Goal: Navigation & Orientation: Locate item on page

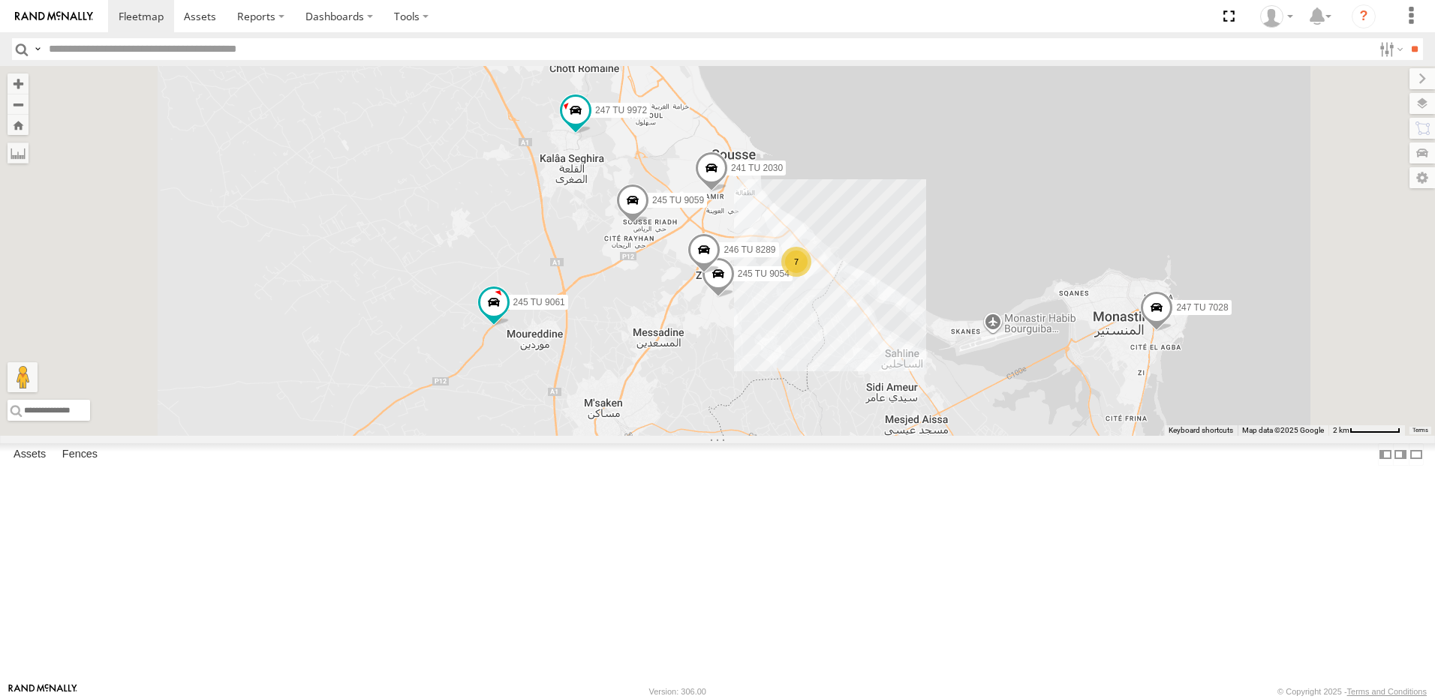
drag, startPoint x: 829, startPoint y: 273, endPoint x: 828, endPoint y: 344, distance: 71.3
click at [649, 224] on span at bounding box center [632, 204] width 33 height 41
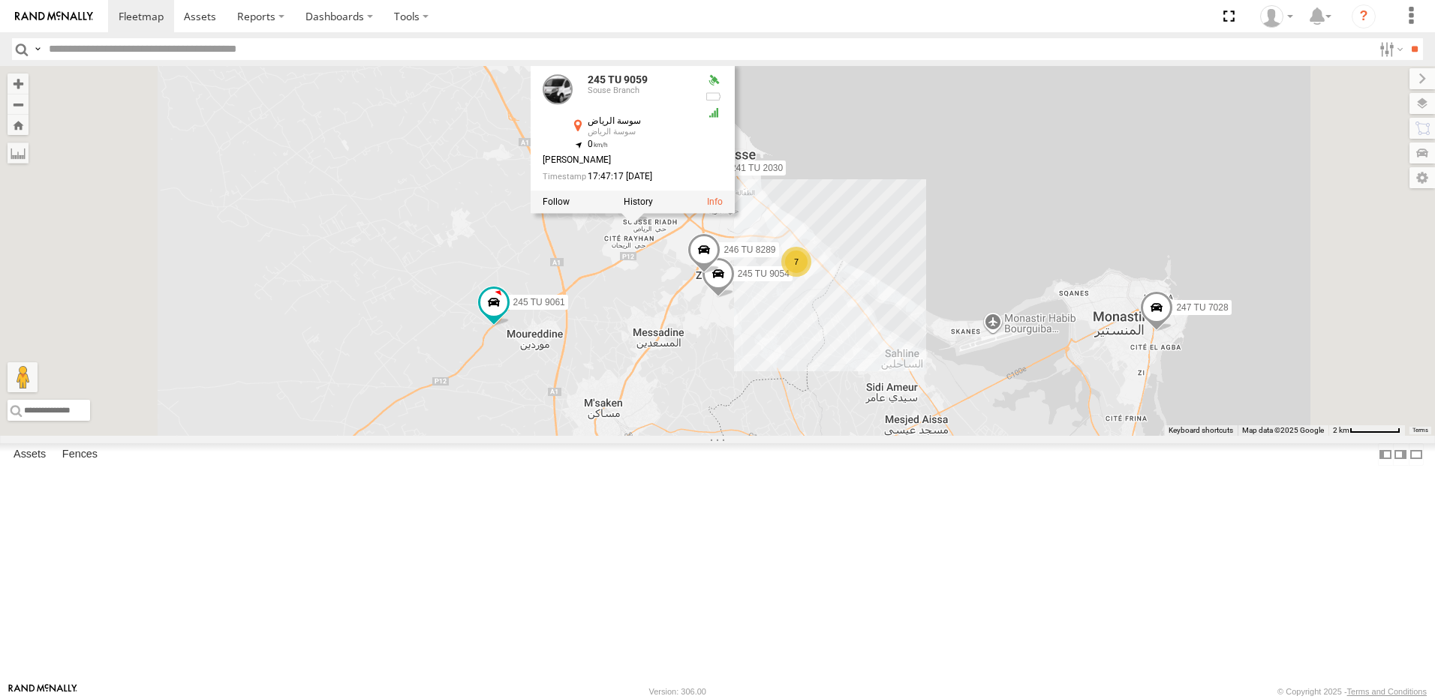
click at [636, 284] on div "245 TU 9066 240 TU 779 234 TU 2630 247 TU 7028 245 TU 9061 247 TU 9972 245 TU 9…" at bounding box center [717, 251] width 1435 height 370
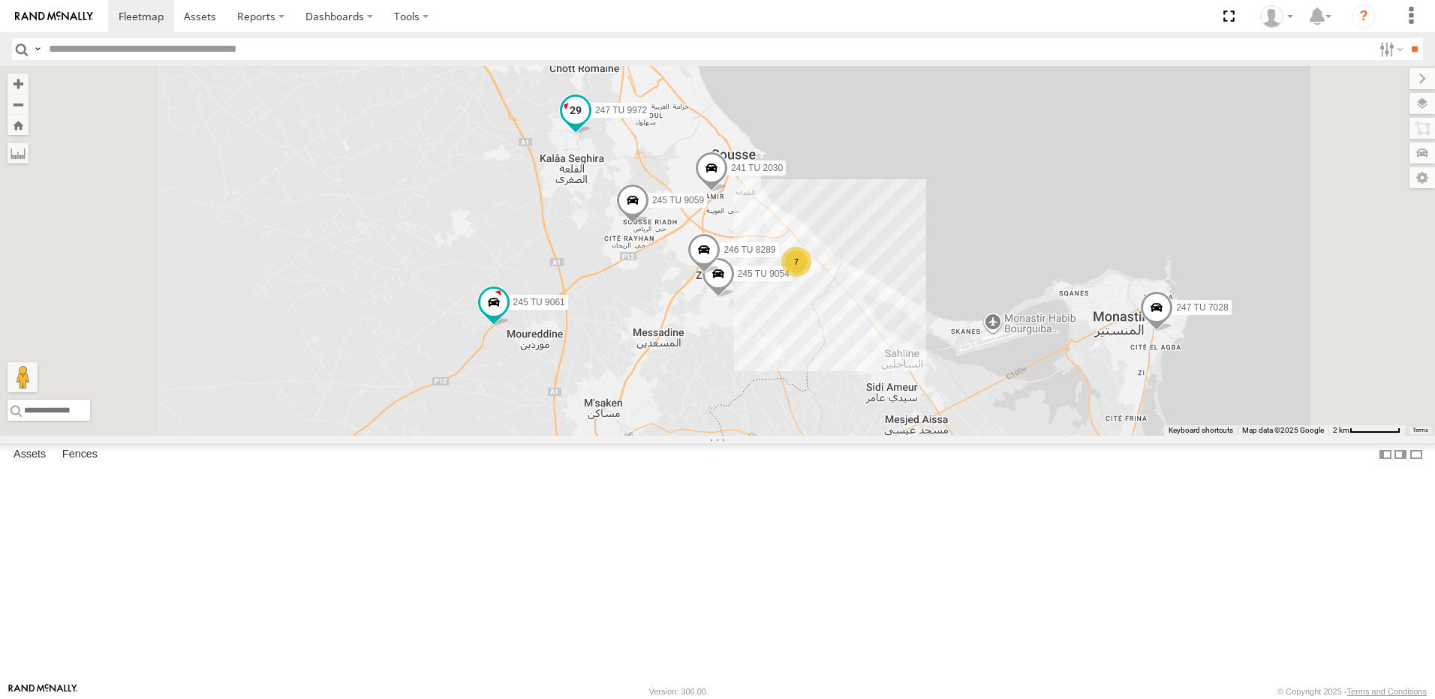
click at [592, 134] on span at bounding box center [575, 114] width 33 height 41
click at [691, 299] on div "245 TU 9066 240 TU 779 234 TU 2630 247 TU 7028 245 TU 9061 247 TU 9972 245 TU 9…" at bounding box center [717, 251] width 1435 height 370
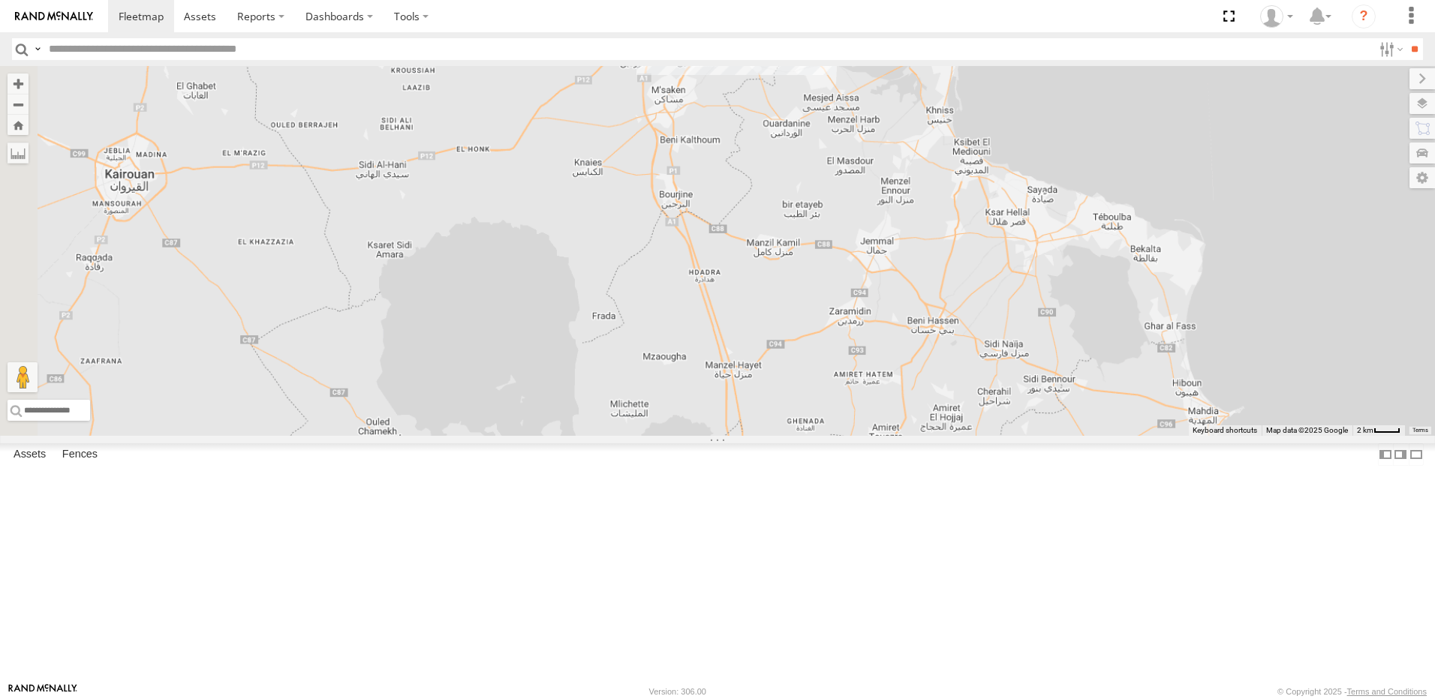
drag, startPoint x: 650, startPoint y: 483, endPoint x: 759, endPoint y: 230, distance: 275.3
click at [759, 230] on div "241 TU 2030 245 TU 9061 246 TU 8289 247 TU 9972 245 TU 9059 245 TU 9054" at bounding box center [717, 251] width 1435 height 370
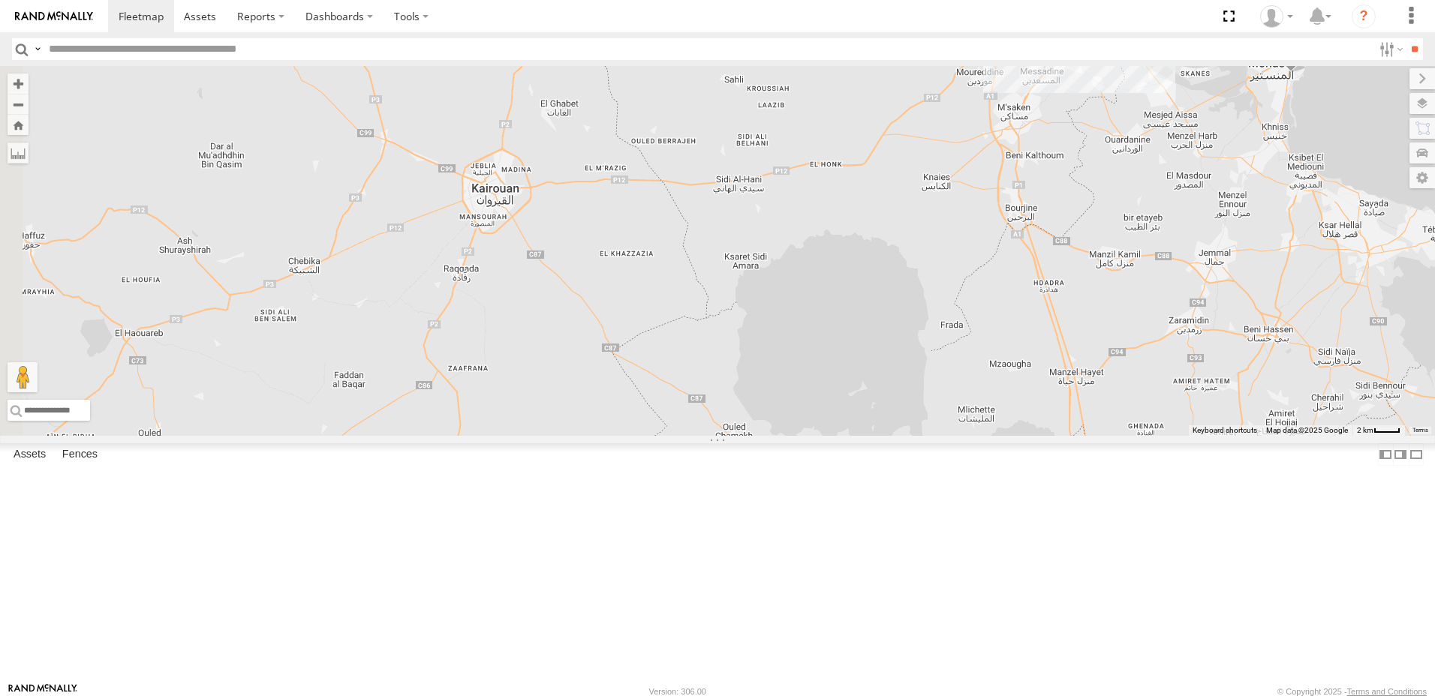
drag, startPoint x: 600, startPoint y: 334, endPoint x: 816, endPoint y: 349, distance: 217.4
click at [816, 349] on div "241 TU 2030 247 TU 9972 245 TU 9059 247 TU 7028 8 2" at bounding box center [717, 251] width 1435 height 370
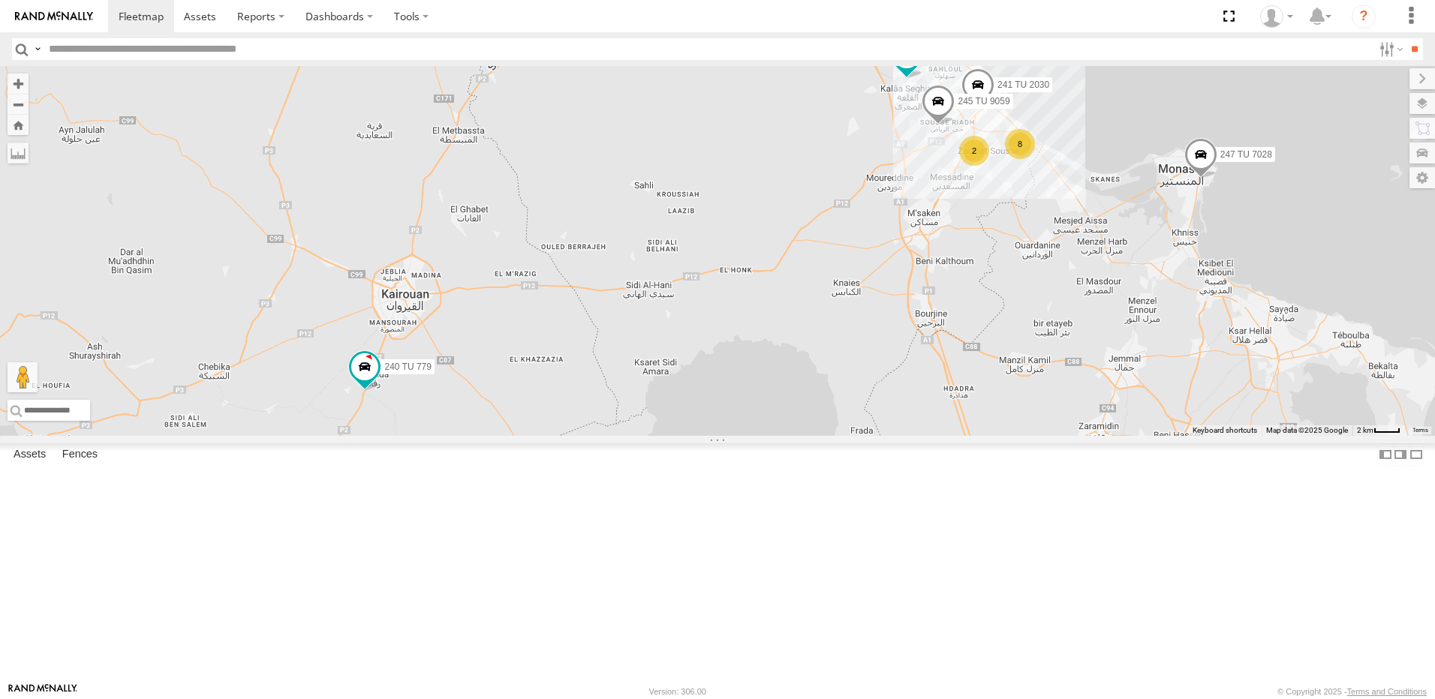
drag, startPoint x: 972, startPoint y: 399, endPoint x: 892, endPoint y: 473, distance: 108.8
click at [892, 436] on div "241 TU 2030 247 TU 9972 245 TU 9059 247 TU 7028 8 2 240 TU 779" at bounding box center [717, 251] width 1435 height 370
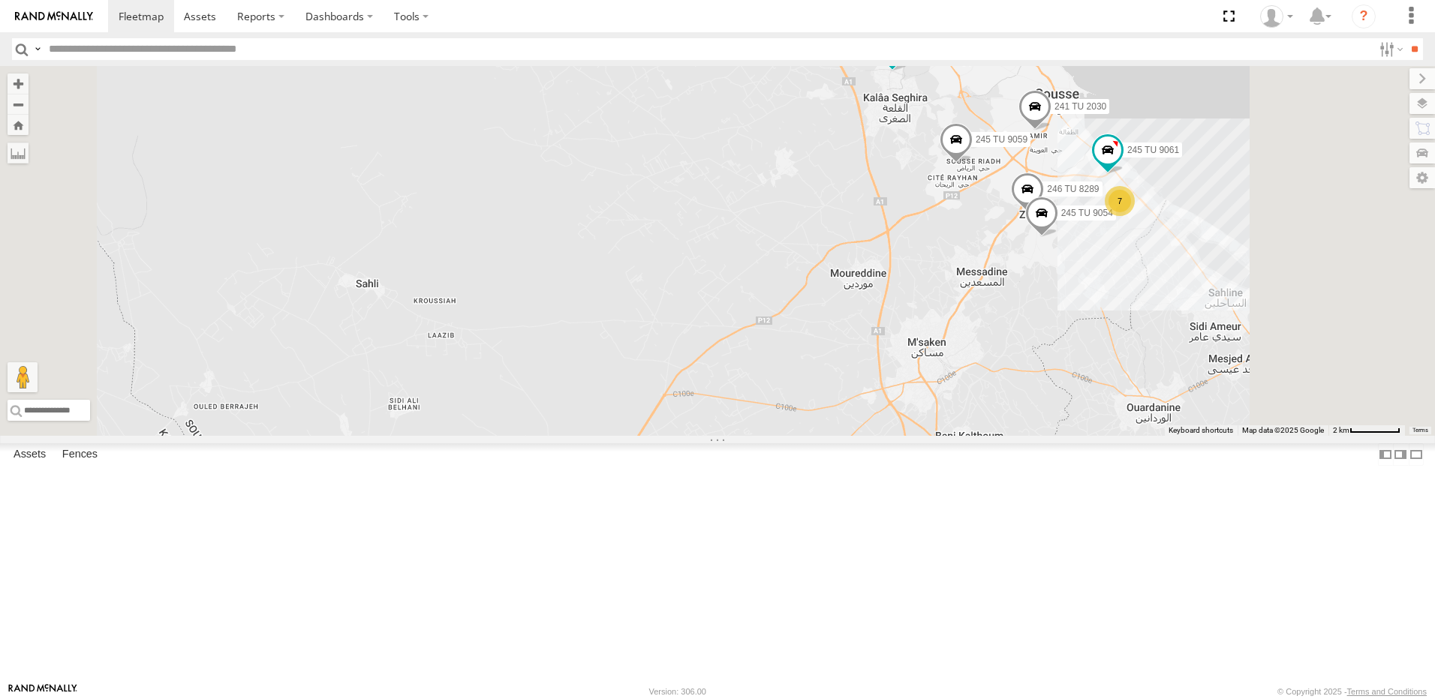
drag, startPoint x: 1064, startPoint y: 266, endPoint x: 1051, endPoint y: 290, distance: 27.2
click at [1051, 290] on div "241 TU 2030 247 TU 9972 245 TU 9059 247 TU 7028 240 TU 779 234 TU 2630 7 245 TU…" at bounding box center [717, 251] width 1435 height 370
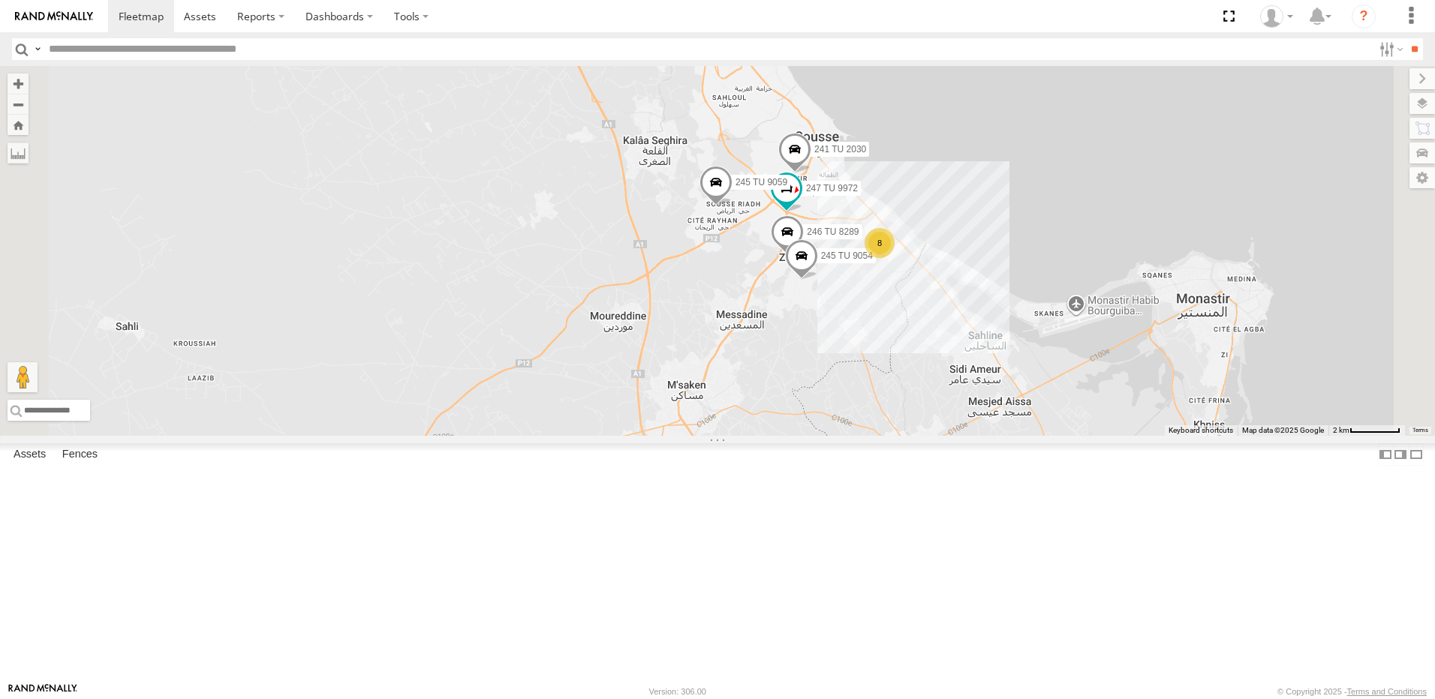
drag, startPoint x: 894, startPoint y: 441, endPoint x: 845, endPoint y: 372, distance: 84.5
click at [845, 372] on div "247 TU 9972 245 TU 9059 241 TU 2030 234 TU 2630 8 246 TU 8289 245 TU 9054" at bounding box center [717, 251] width 1435 height 370
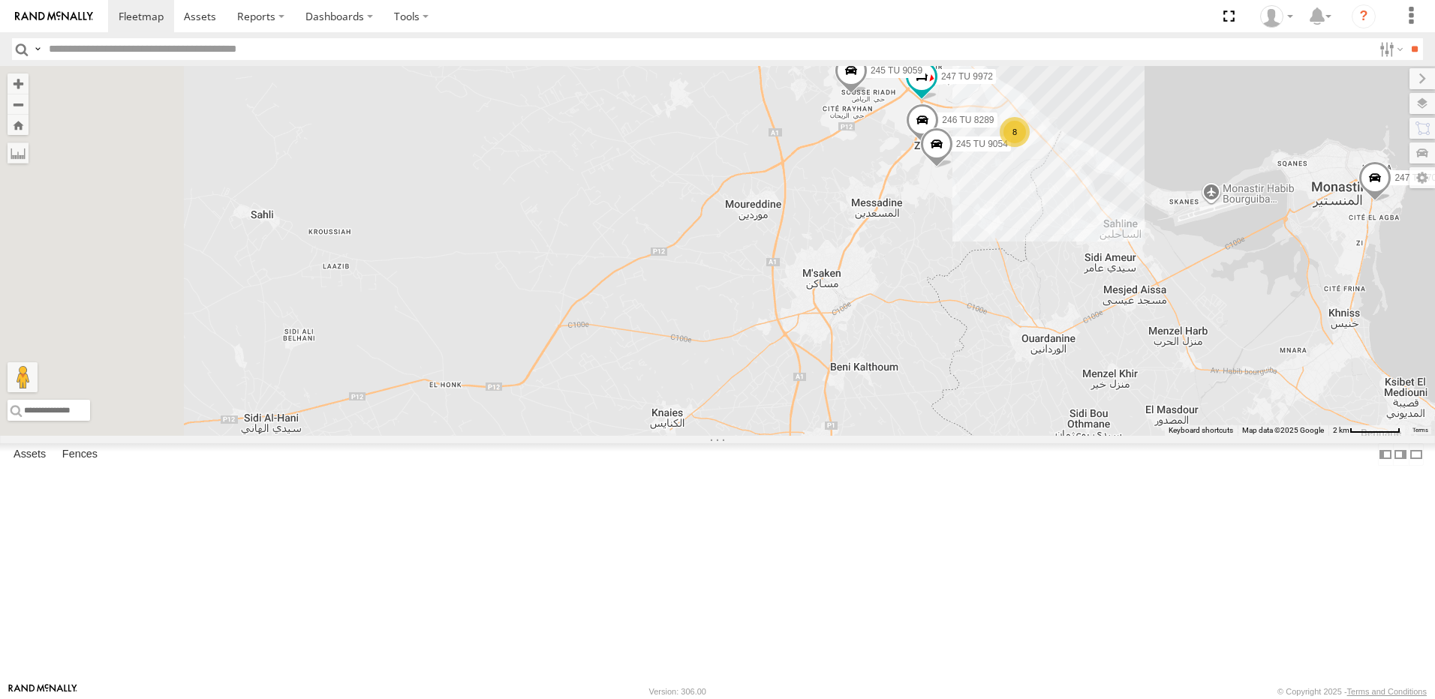
drag, startPoint x: 927, startPoint y: 378, endPoint x: 959, endPoint y: 351, distance: 42.1
click at [966, 351] on div "247 TU 9972 245 TU 9059 241 TU 2030 234 TU 2630 8 246 TU 8289 245 TU 9054 247 T…" at bounding box center [717, 251] width 1435 height 370
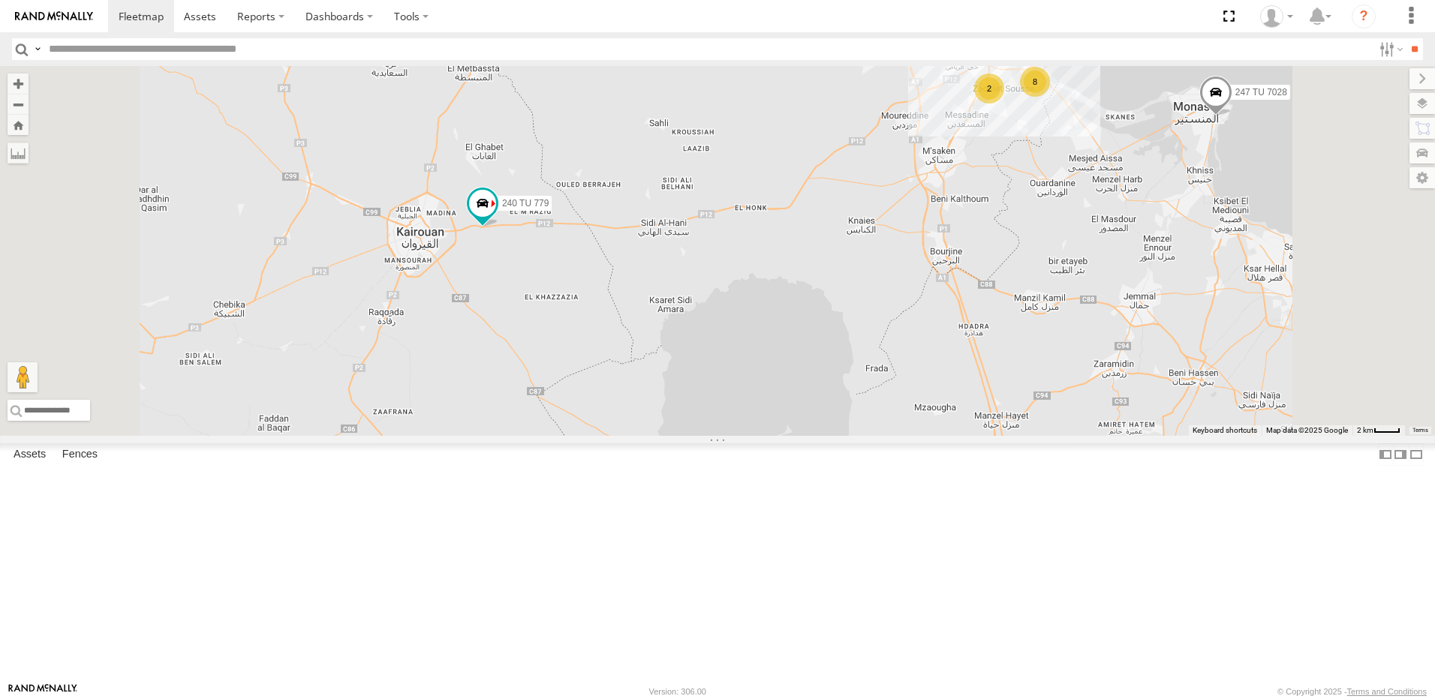
drag, startPoint x: 586, startPoint y: 405, endPoint x: 682, endPoint y: 413, distance: 96.4
click at [682, 413] on div "245 TU 9059 234 TU 2630 247 TU 7028 2 8 240 TU 779 2" at bounding box center [717, 251] width 1435 height 370
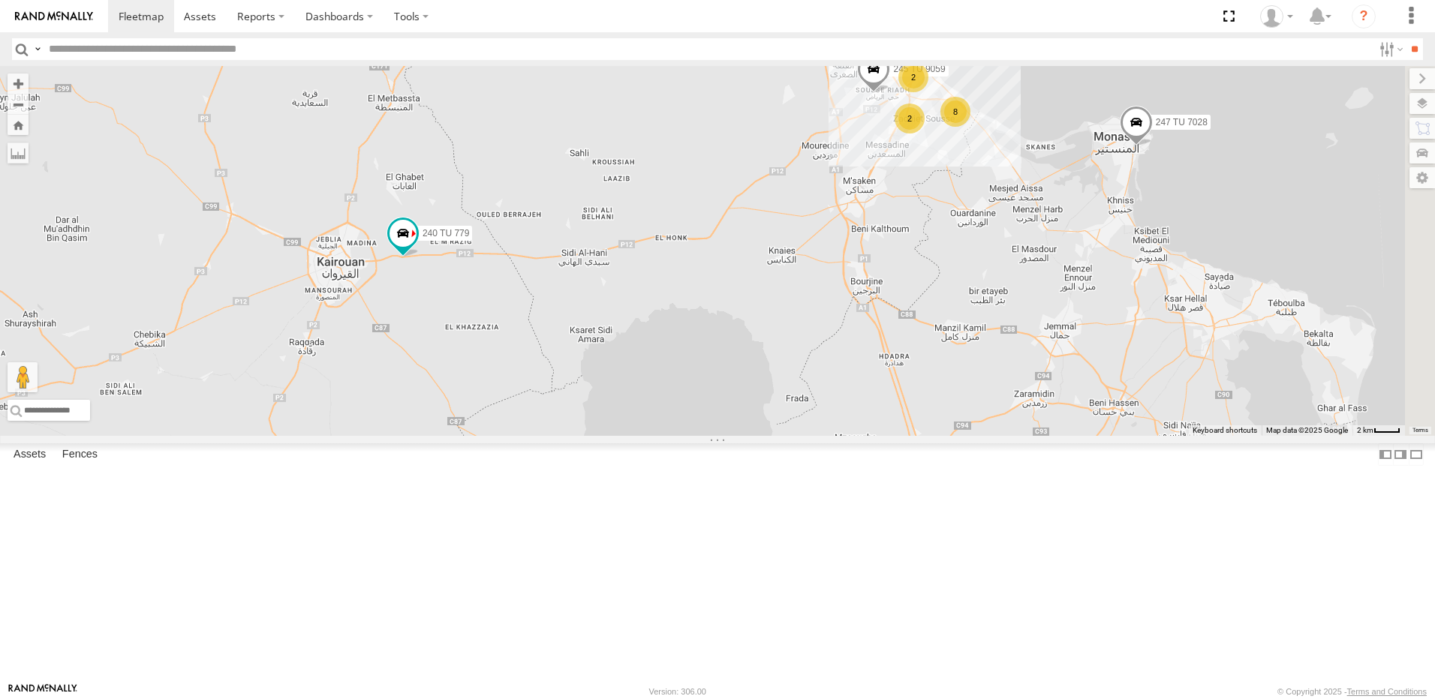
drag, startPoint x: 835, startPoint y: 383, endPoint x: 699, endPoint y: 413, distance: 139.3
click at [699, 413] on div "245 TU 9059 234 TU 2630 247 TU 7028 2 8 240 TU 779 2" at bounding box center [717, 251] width 1435 height 370
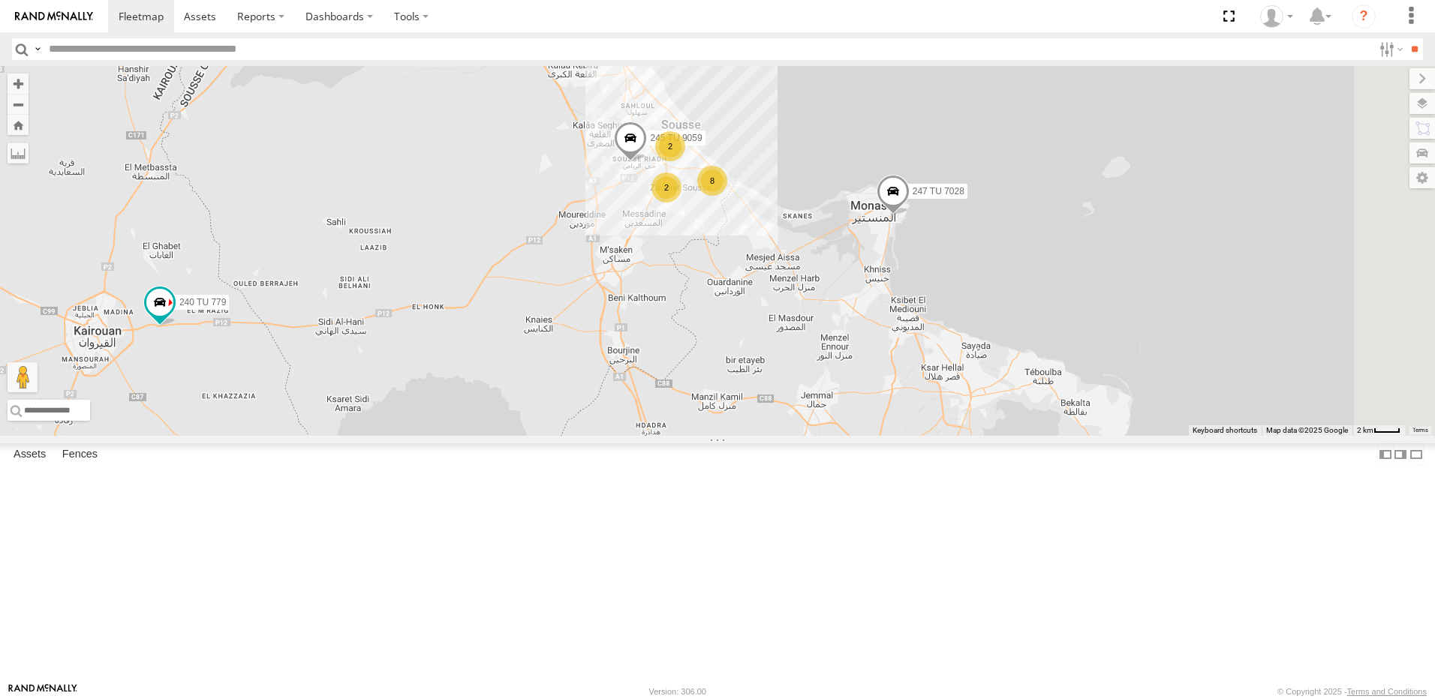
drag, startPoint x: 960, startPoint y: 281, endPoint x: 702, endPoint y: 338, distance: 264.2
click at [703, 340] on div "245 TU 9059 234 TU 2630 247 TU 7028 2 8 240 TU 779 2" at bounding box center [717, 251] width 1435 height 370
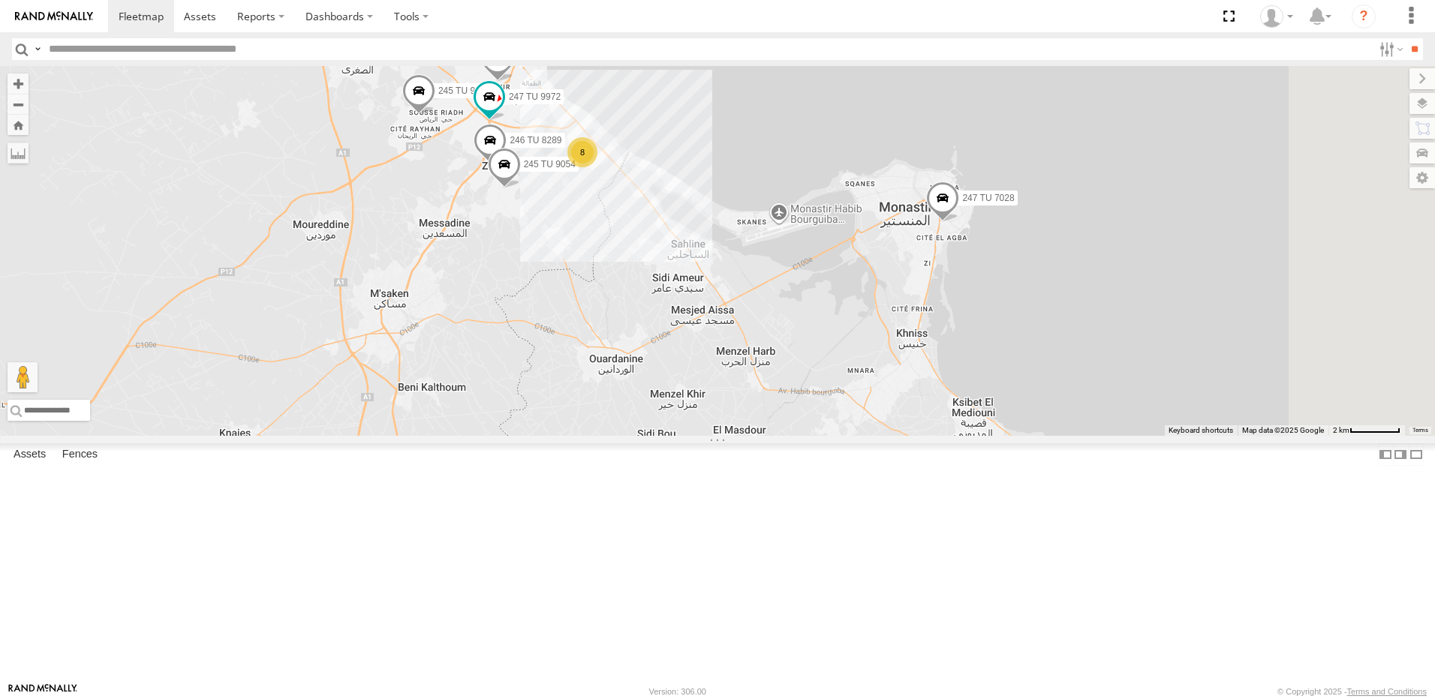
drag, startPoint x: 792, startPoint y: 334, endPoint x: 771, endPoint y: 308, distance: 33.6
click at [771, 308] on div "245 TU 9059 234 TU 2630 247 TU 7028 240 TU 779 241 TU 2030 8 246 TU 8289 247 TU…" at bounding box center [717, 251] width 1435 height 370
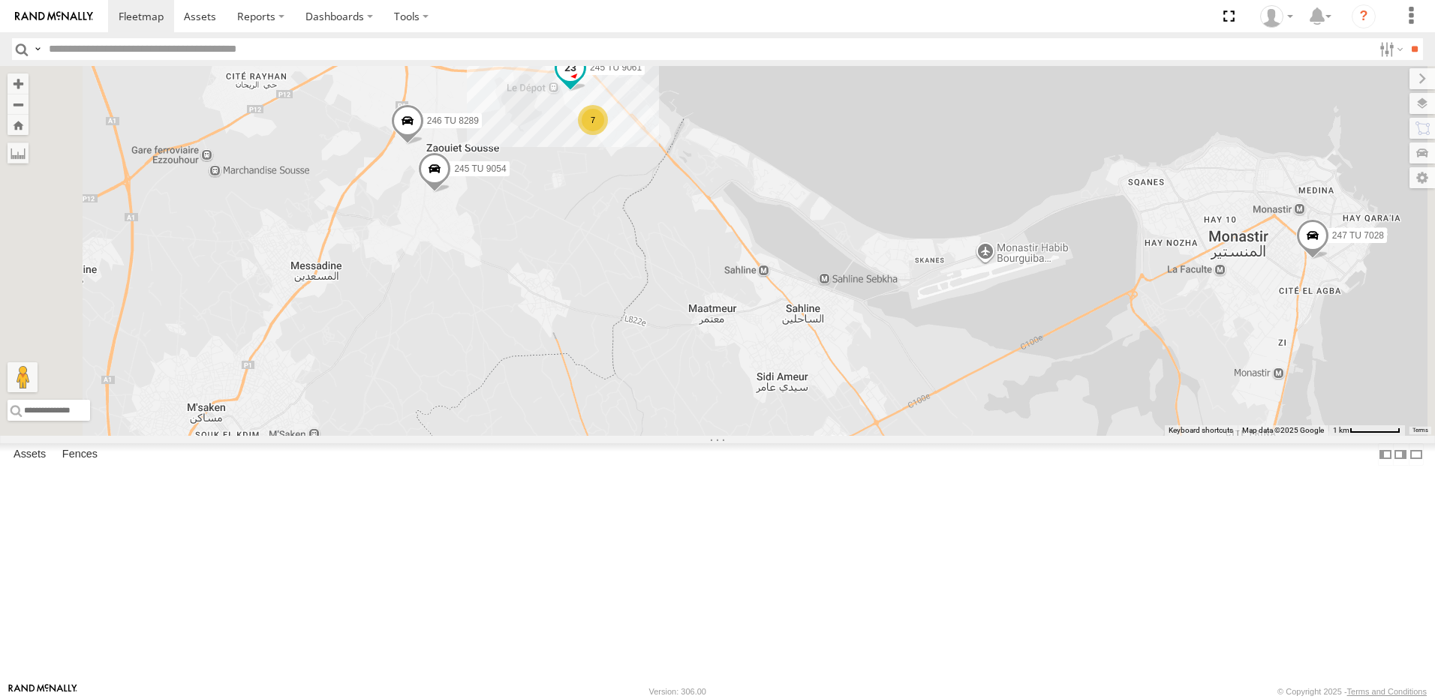
click at [584, 81] on span at bounding box center [570, 67] width 27 height 27
click at [741, 290] on div "245 TU 9059 234 TU 2630 247 TU 7028 240 TU 779 241 TU 2030 246 TU 8289 247 TU 9…" at bounding box center [717, 251] width 1435 height 370
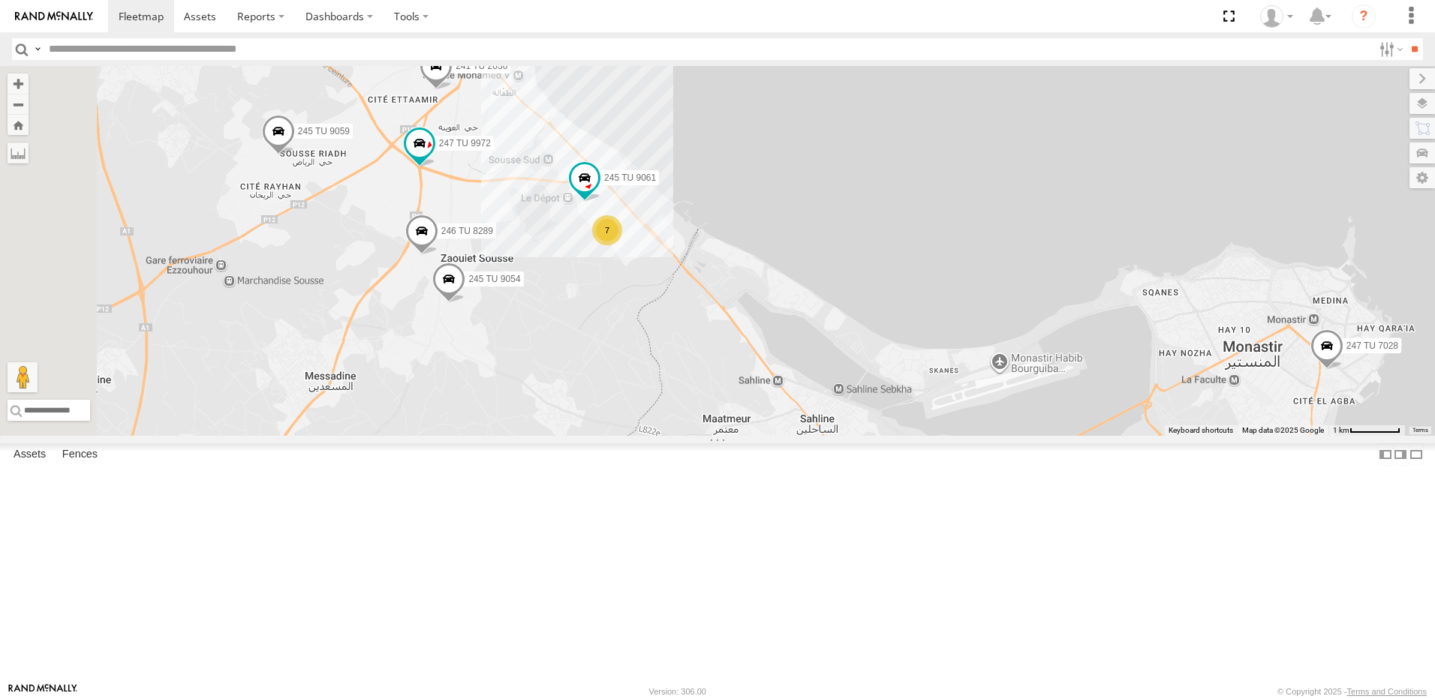
drag, startPoint x: 675, startPoint y: 266, endPoint x: 690, endPoint y: 323, distance: 59.0
click at [690, 323] on div "245 TU 9059 234 TU 2630 247 TU 7028 240 TU 779 241 TU 2030 246 TU 8289 247 TU 9…" at bounding box center [717, 251] width 1435 height 370
click at [437, 169] on span at bounding box center [420, 148] width 33 height 41
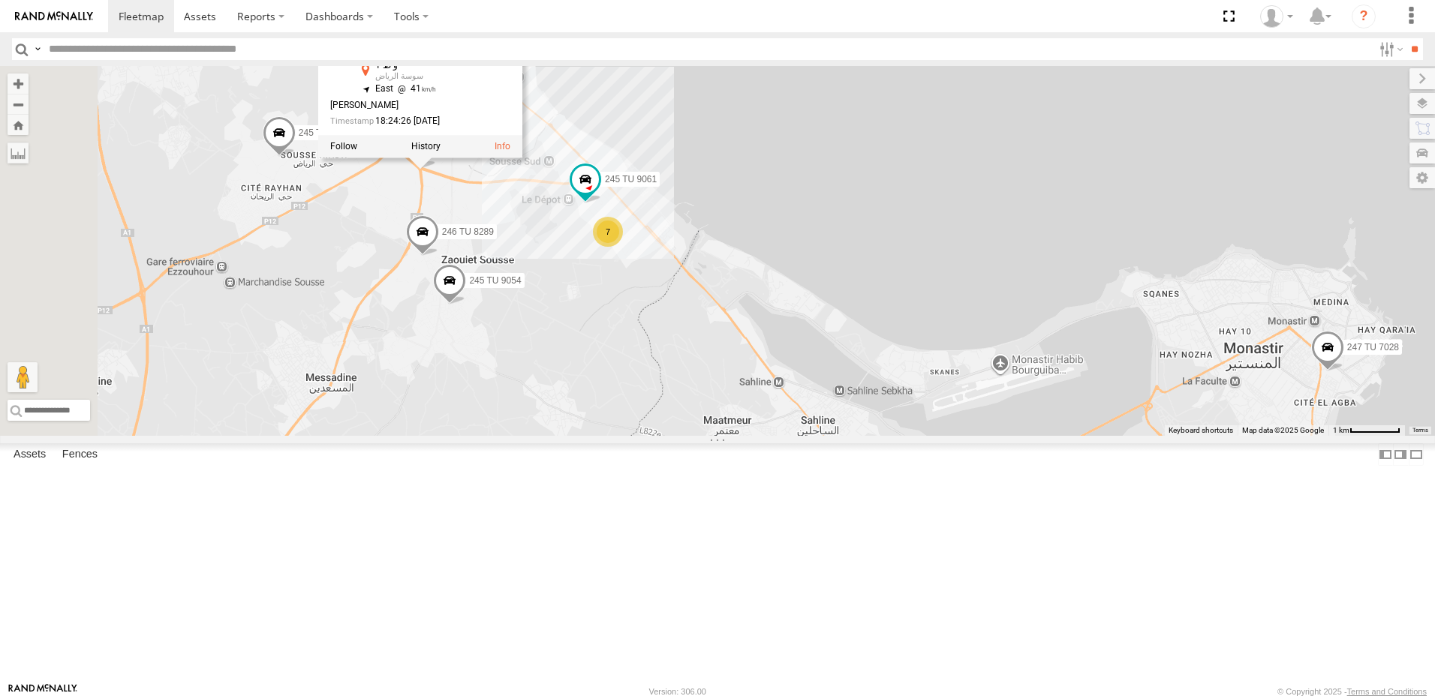
click at [641, 313] on div "245 TU 9059 234 TU 2630 247 TU 7028 240 TU 779 241 TU 2030 246 TU 8289 247 TU 9…" at bounding box center [717, 251] width 1435 height 370
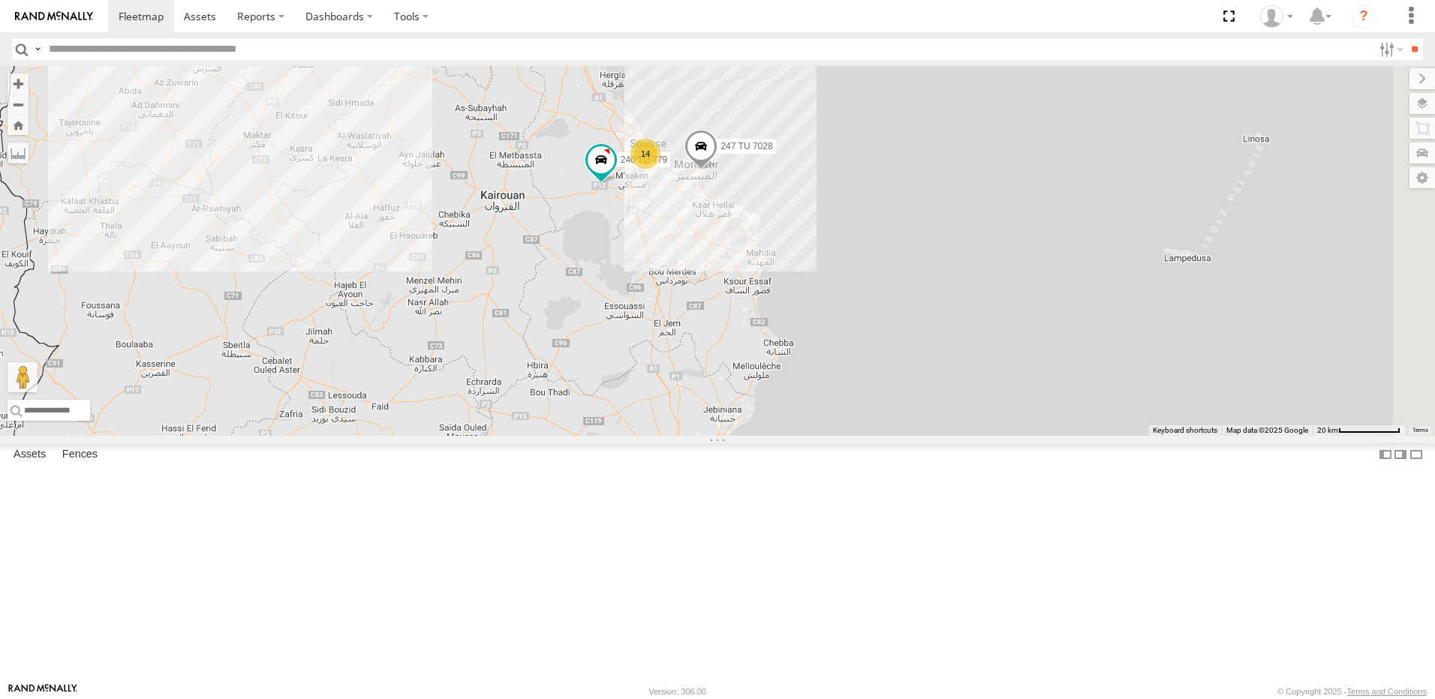
drag, startPoint x: 815, startPoint y: 449, endPoint x: 774, endPoint y: 491, distance: 58.9
click at [774, 436] on div "247 TU 7028 231 TU 3157 245 TU 9066 14 5 5 245 TU 9065 241 TU 2031 240 TU 779" at bounding box center [717, 251] width 1435 height 370
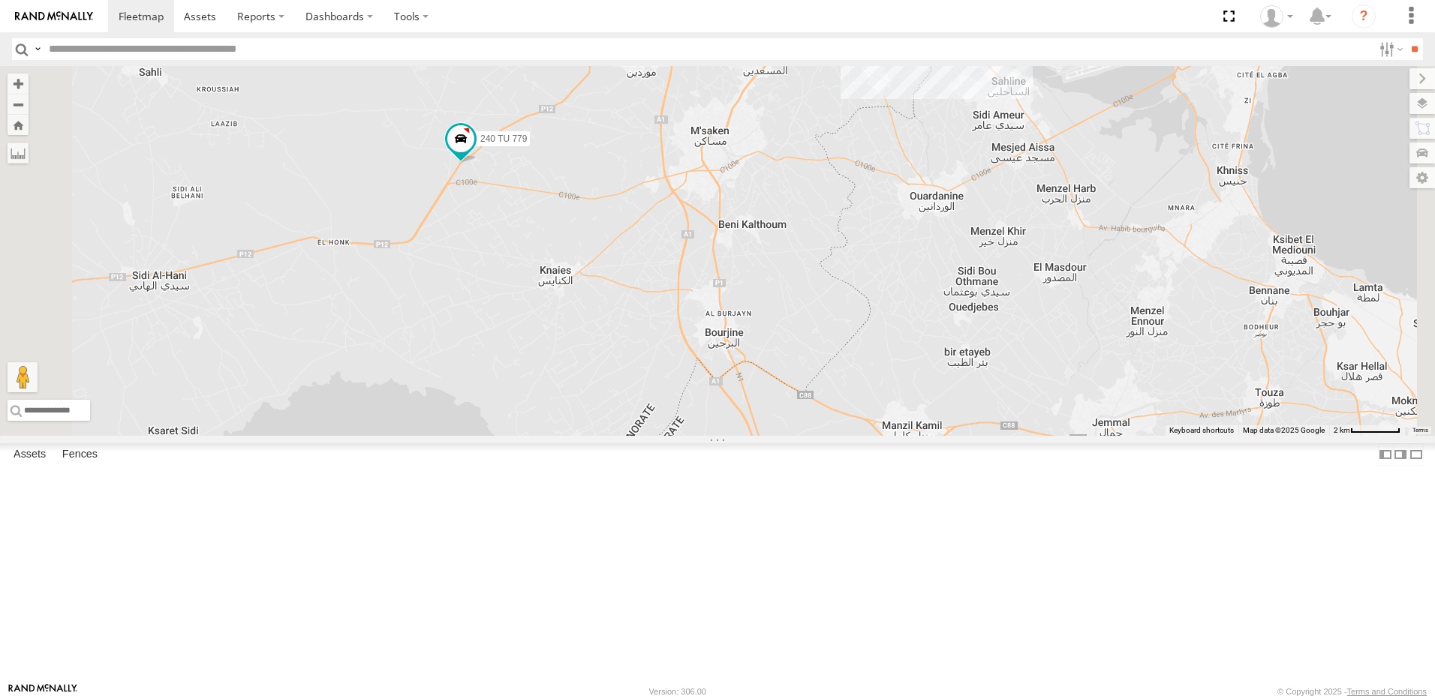
drag, startPoint x: 767, startPoint y: 329, endPoint x: 681, endPoint y: 467, distance: 162.8
click at [681, 436] on div "247 TU 7028 231 TU 3157 245 TU 9066 245 TU 9065 241 TU 2031 240 TU 779" at bounding box center [717, 251] width 1435 height 370
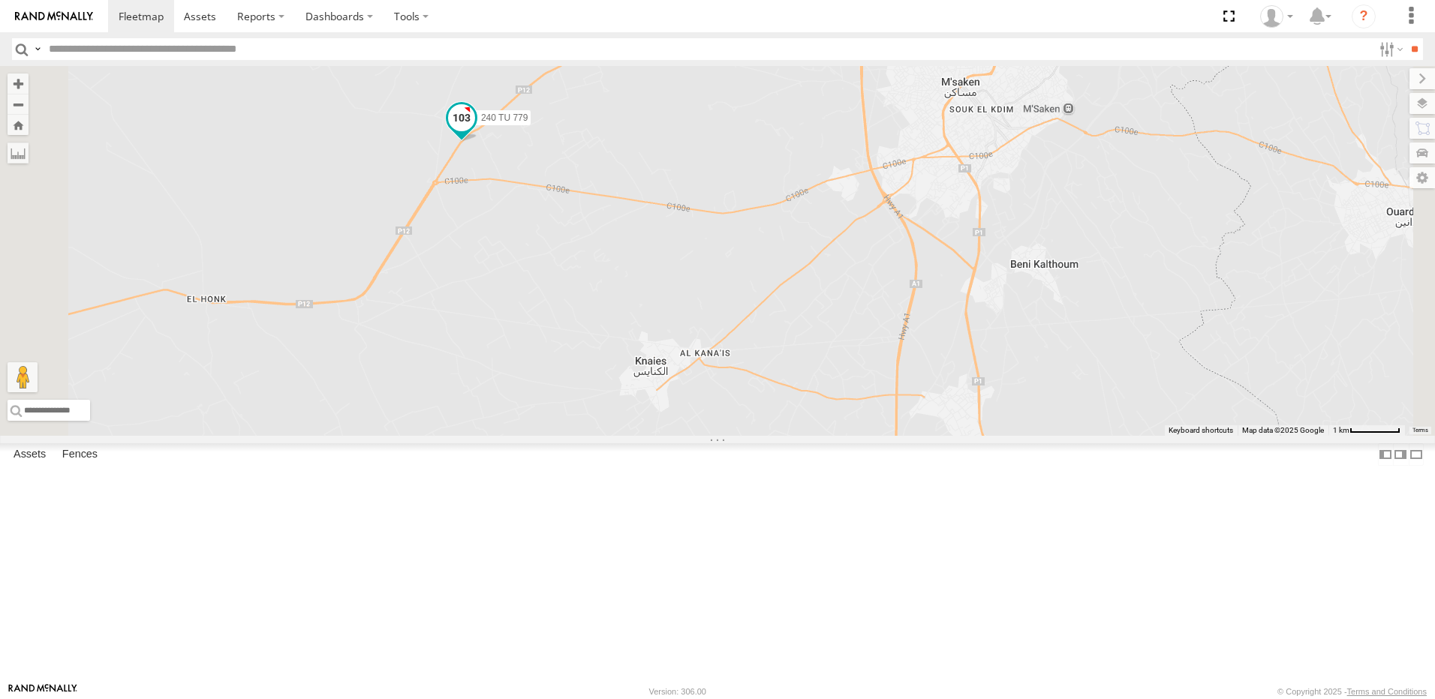
click at [475, 131] on span at bounding box center [461, 117] width 27 height 27
click at [653, 320] on div "247 TU 7028 231 TU 3157 245 TU 9066 245 TU 9065 241 TU 2031 240 TU 779 246 TU 8…" at bounding box center [717, 251] width 1435 height 370
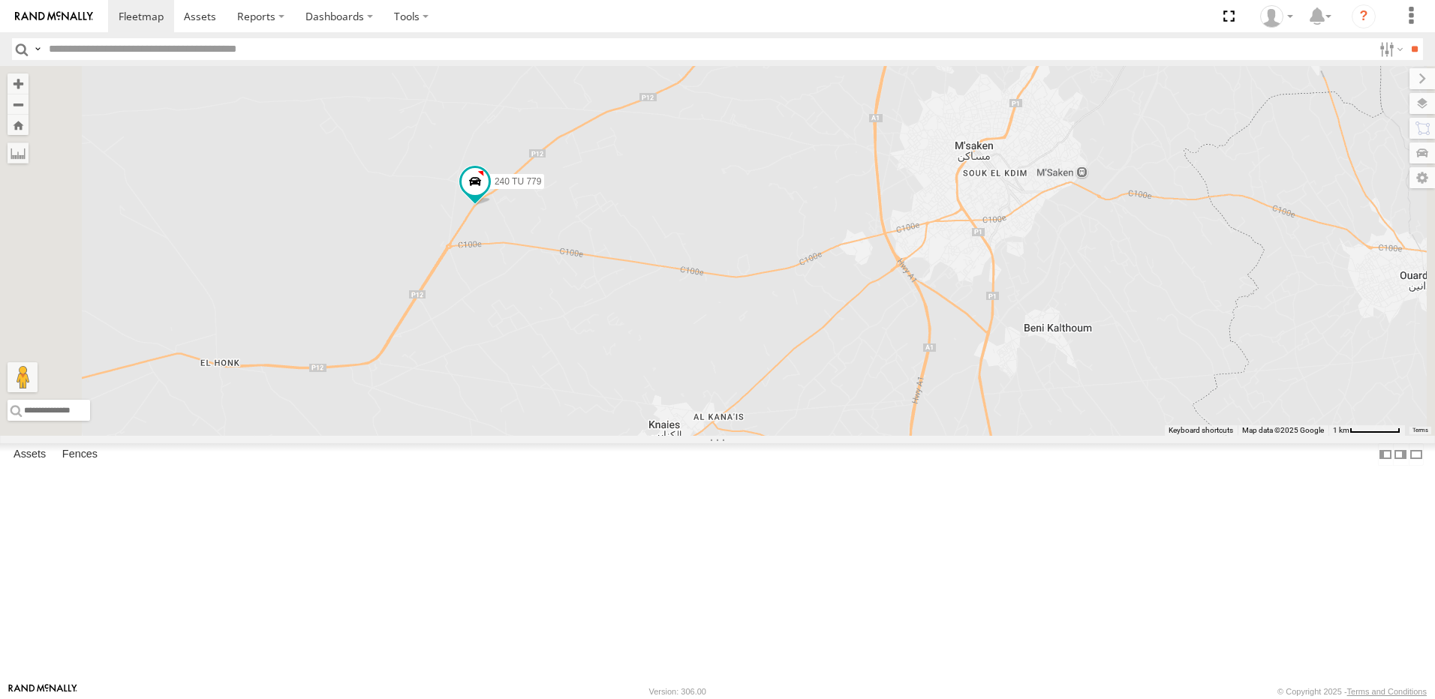
drag, startPoint x: 660, startPoint y: 369, endPoint x: 669, endPoint y: 396, distance: 28.2
click at [669, 396] on div "247 TU 7028 231 TU 3157 245 TU 9066 245 TU 9065 241 TU 2031 240 TU 779 246 TU 8…" at bounding box center [717, 251] width 1435 height 370
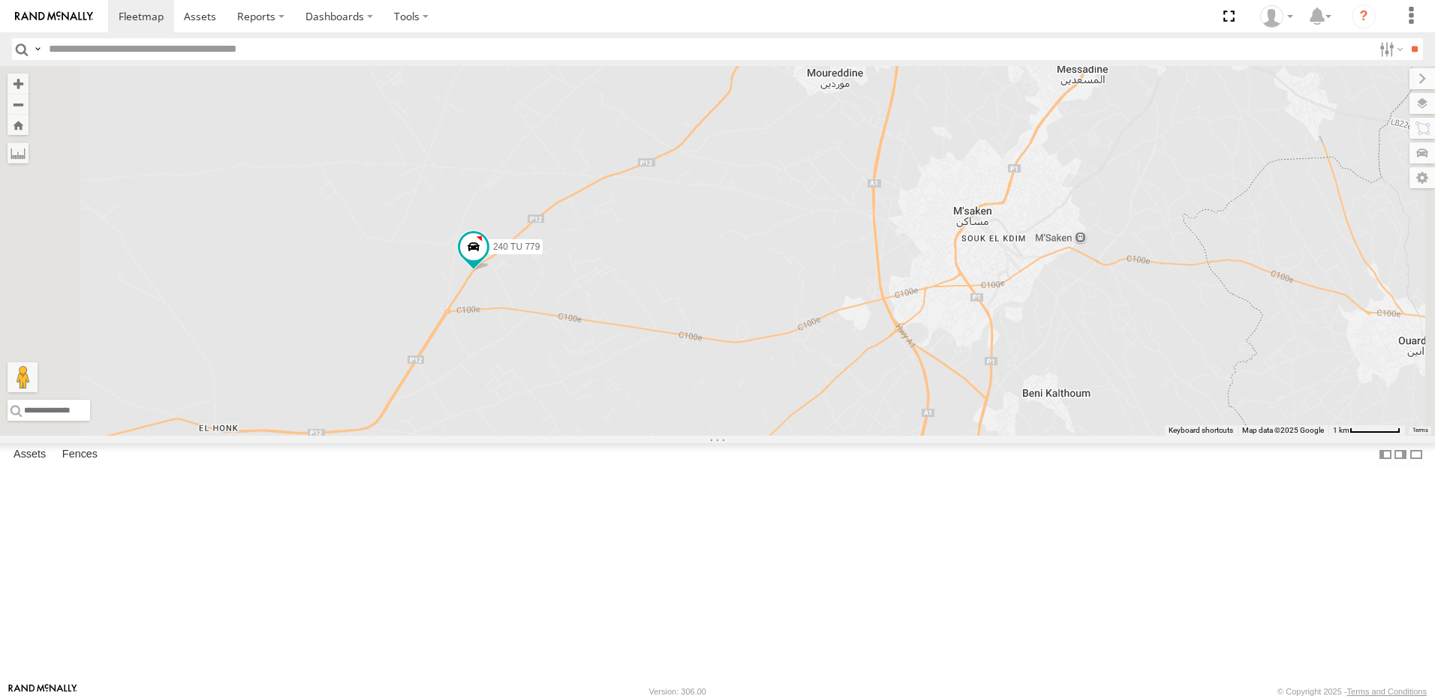
drag, startPoint x: 1057, startPoint y: 344, endPoint x: 1004, endPoint y: 428, distance: 99.7
click at [1004, 428] on div "247 TU 7028 231 TU 3157 245 TU 9066 245 TU 9065 241 TU 2031 240 TU 779 246 TU 8…" at bounding box center [717, 251] width 1435 height 370
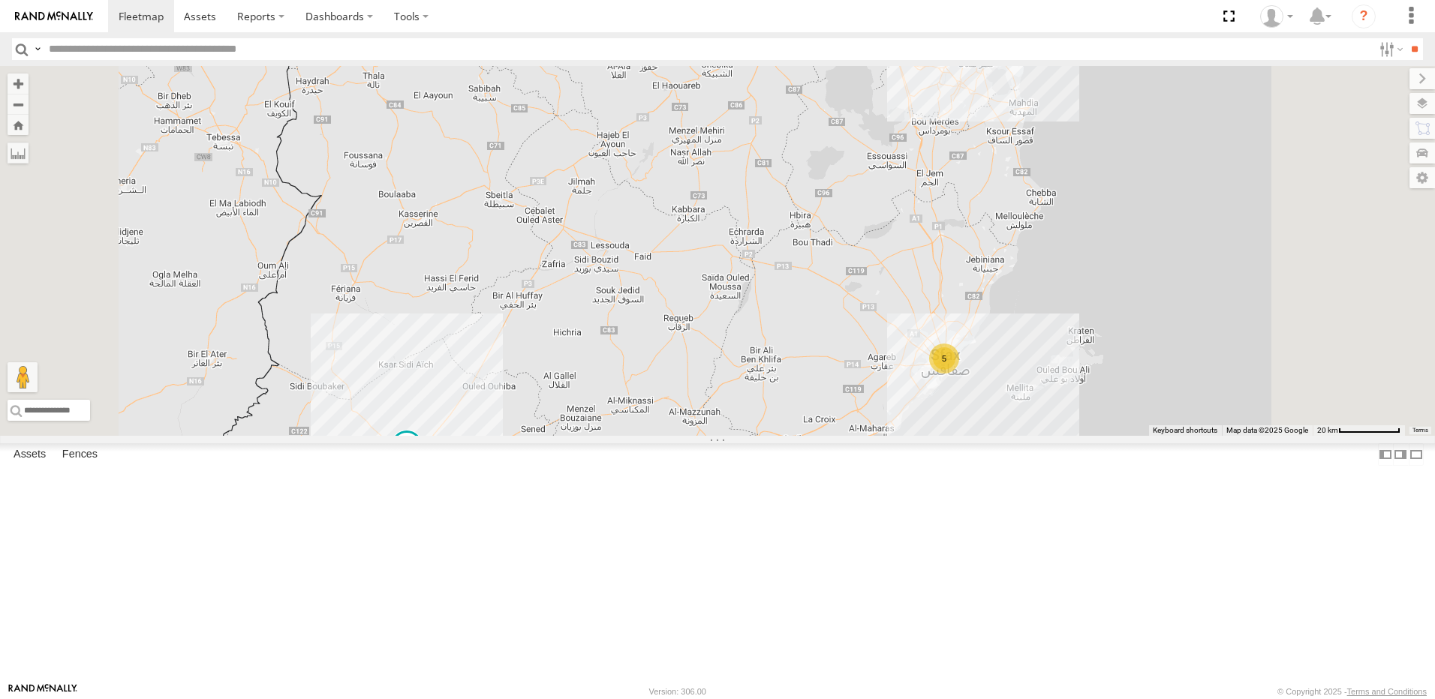
drag, startPoint x: 1069, startPoint y: 245, endPoint x: 862, endPoint y: 329, distance: 223.5
click at [922, 402] on div "247 TU 7028 231 TU 3157 15 5 5 245 TU 9065 241 TU 2031" at bounding box center [717, 251] width 1435 height 370
click at [806, 436] on div "247 TU 7028 231 TU 3157 15 5 5 245 TU 9065 241 TU 2031" at bounding box center [717, 251] width 1435 height 370
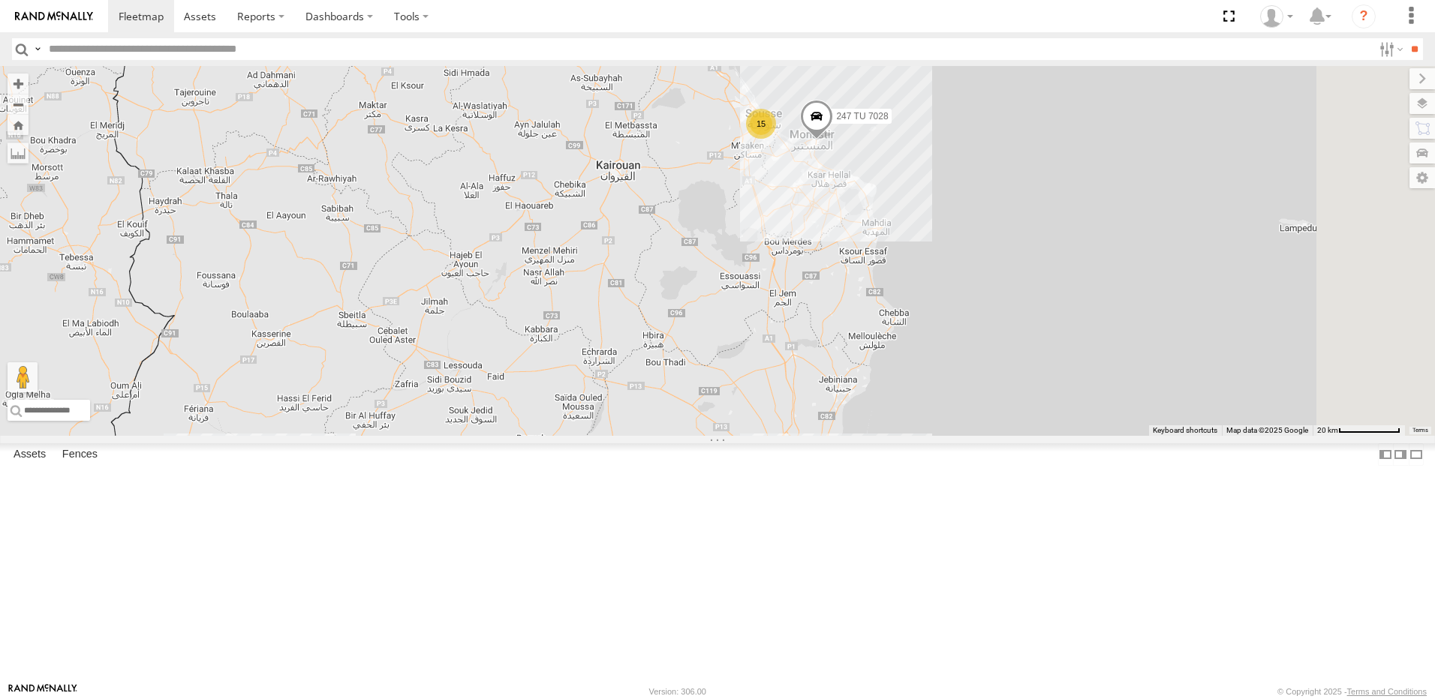
drag, startPoint x: 862, startPoint y: 329, endPoint x: 833, endPoint y: 337, distance: 30.2
click at [833, 337] on div "247 TU 7028 231 TU 3157 15 5 5 245 TU 9065 241 TU 2031" at bounding box center [717, 251] width 1435 height 370
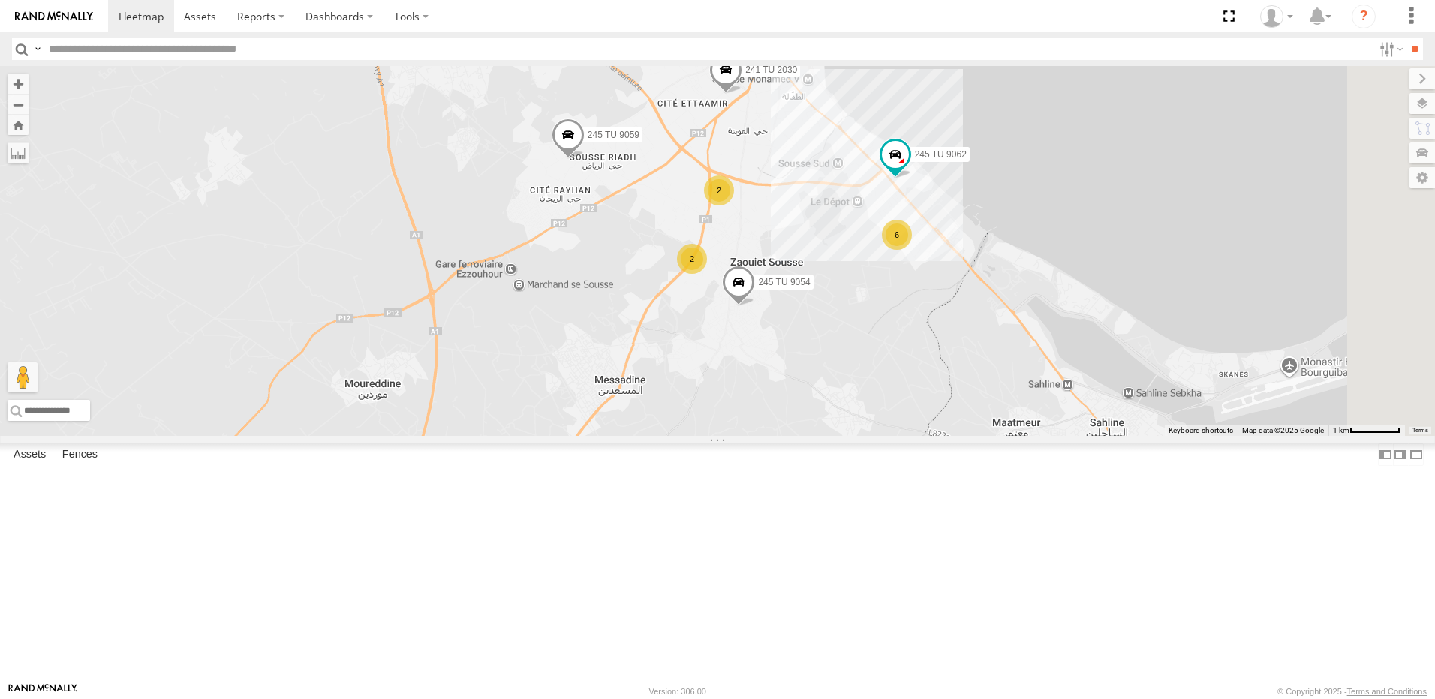
drag, startPoint x: 1017, startPoint y: 249, endPoint x: 784, endPoint y: 323, distance: 244.2
click at [784, 323] on div "247 TU 7028 231 TU 3157 245 TU 9065 241 TU 2031 245 TU 9059 245 TU 9054 241 TU …" at bounding box center [717, 251] width 1435 height 370
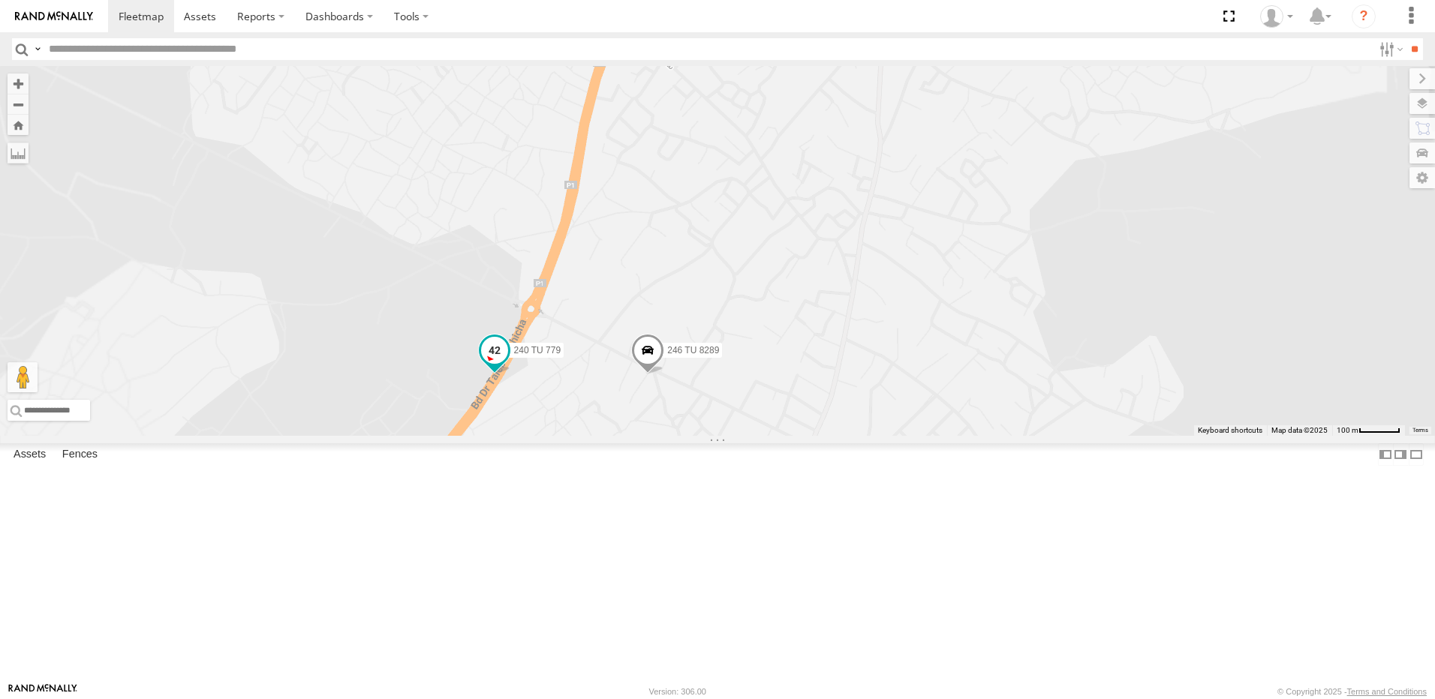
click at [508, 363] on span at bounding box center [494, 349] width 27 height 27
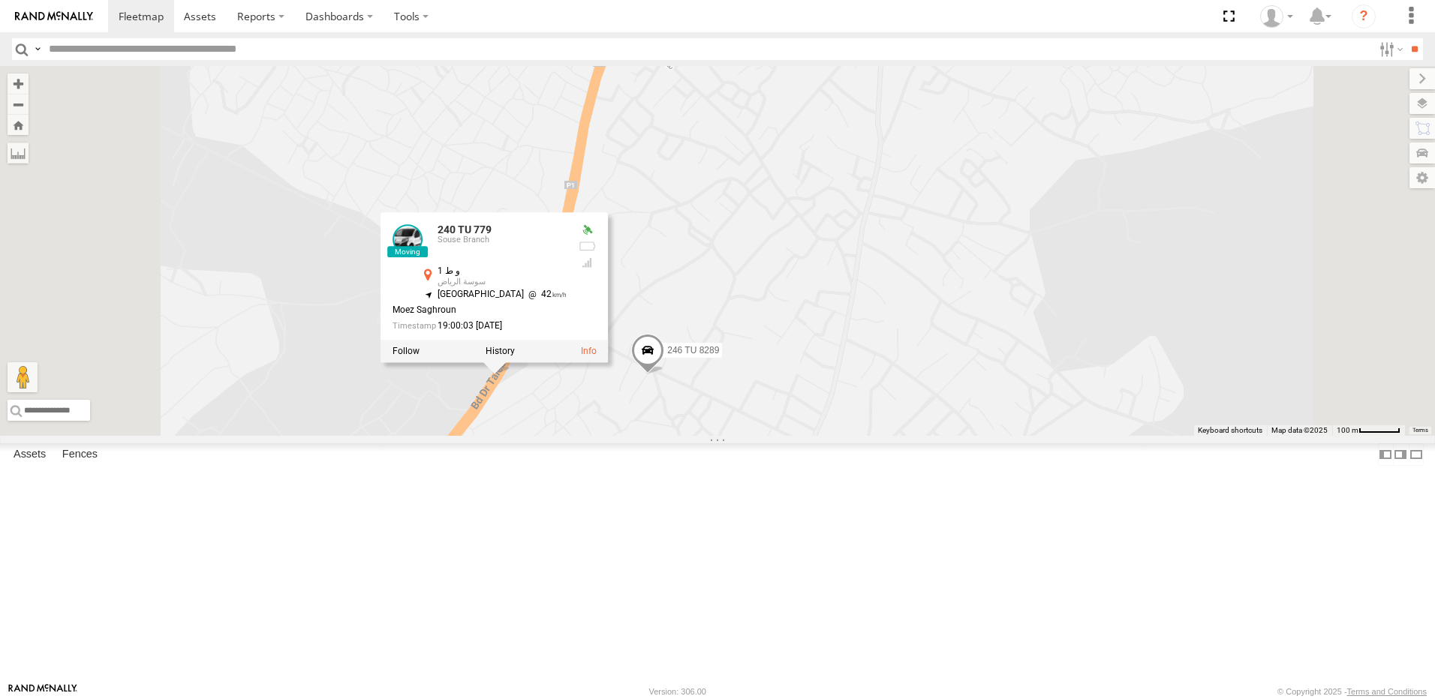
click at [705, 436] on div "247 TU 7028 231 TU 3157 245 TU 9065 241 TU 2031 245 TU 9059 245 TU 9054 241 TU …" at bounding box center [717, 251] width 1435 height 370
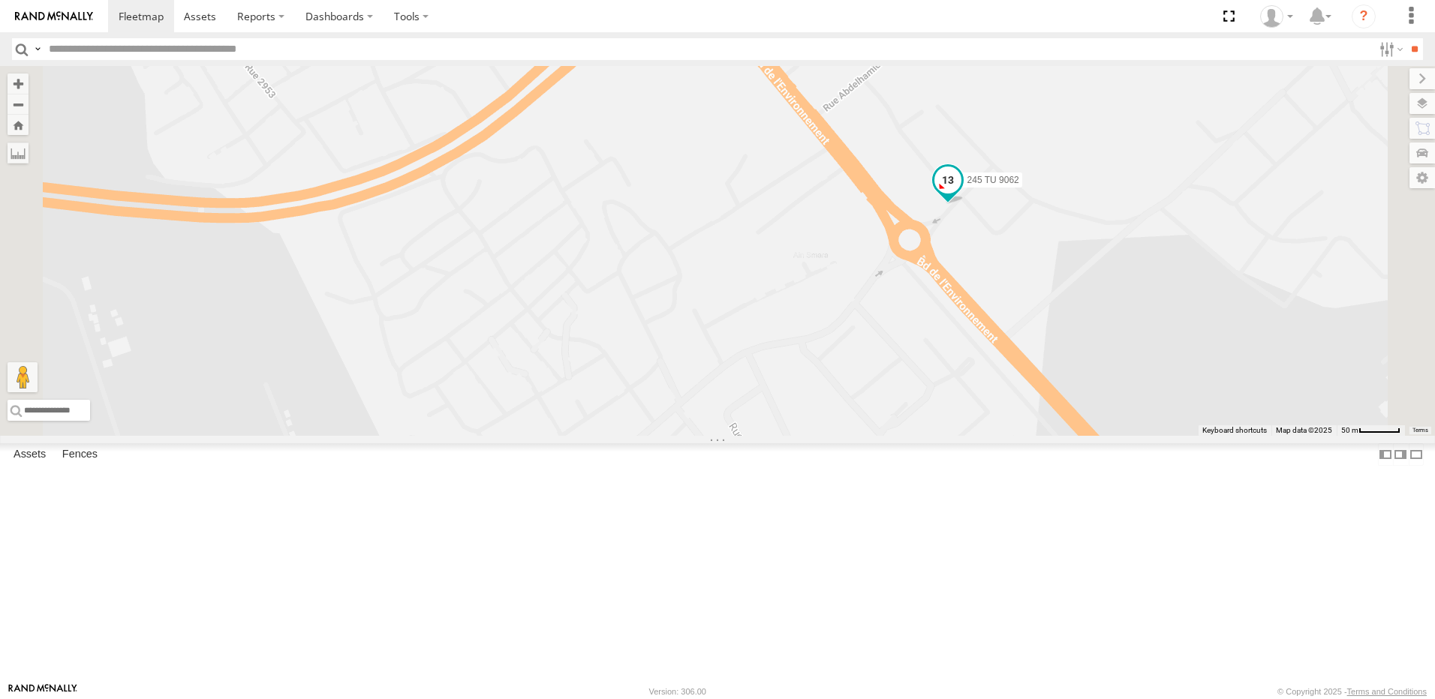
click at [961, 193] on span at bounding box center [947, 179] width 27 height 27
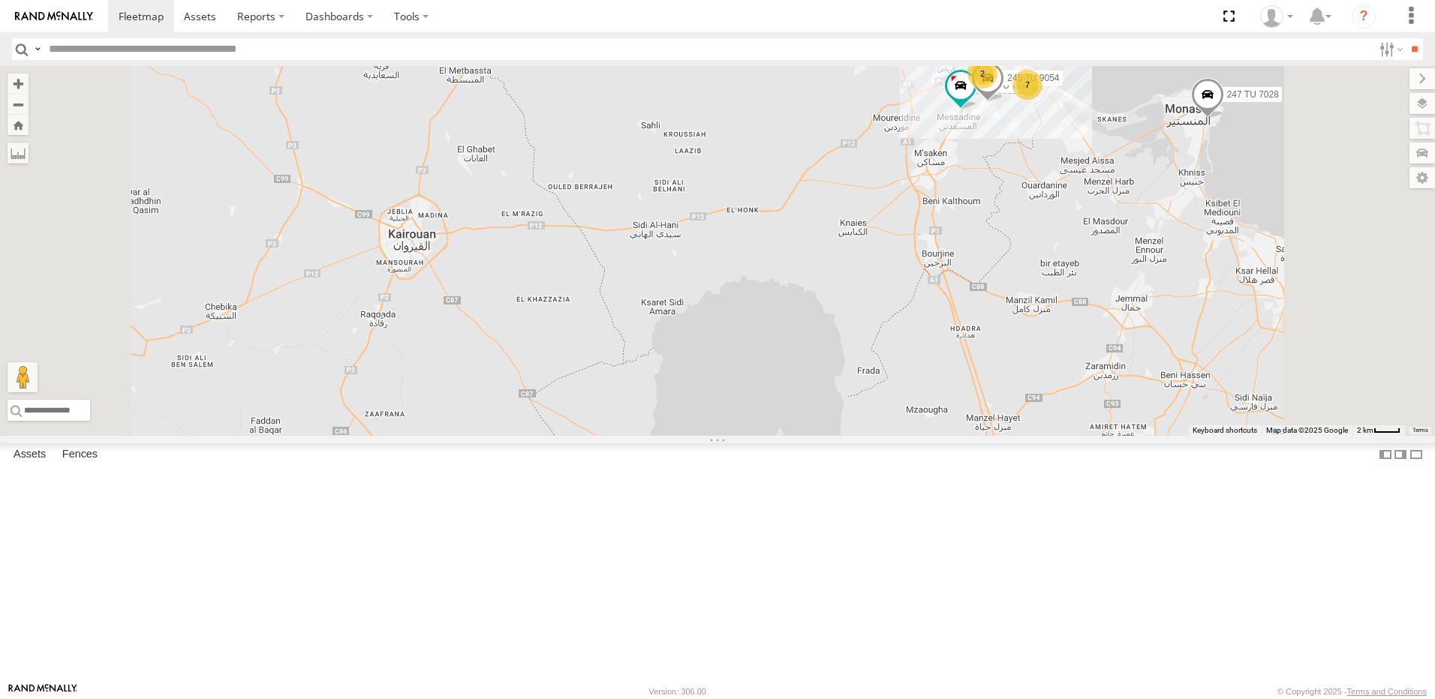
drag, startPoint x: 1118, startPoint y: 227, endPoint x: 867, endPoint y: 279, distance: 256.1
click at [867, 279] on div "247 TU 7028 231 TU 3157 2 2 2 7 240 TU 779 245 TU 9054" at bounding box center [717, 251] width 1435 height 370
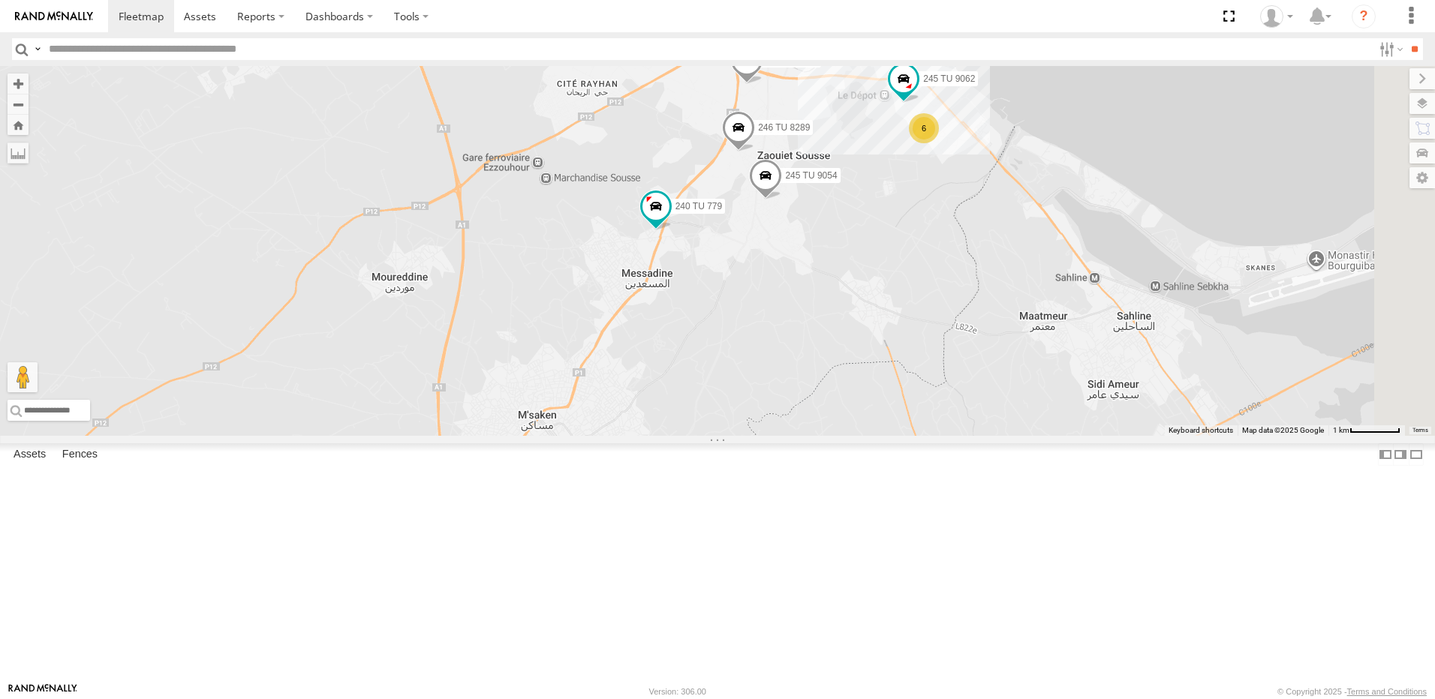
drag, startPoint x: 1092, startPoint y: 304, endPoint x: 906, endPoint y: 355, distance: 192.2
click at [906, 355] on div "247 TU 7028 231 TU 3157 240 TU 779 245 TU 9054 241 TU 2030 241 TU 2026 245 TU 9…" at bounding box center [717, 251] width 1435 height 370
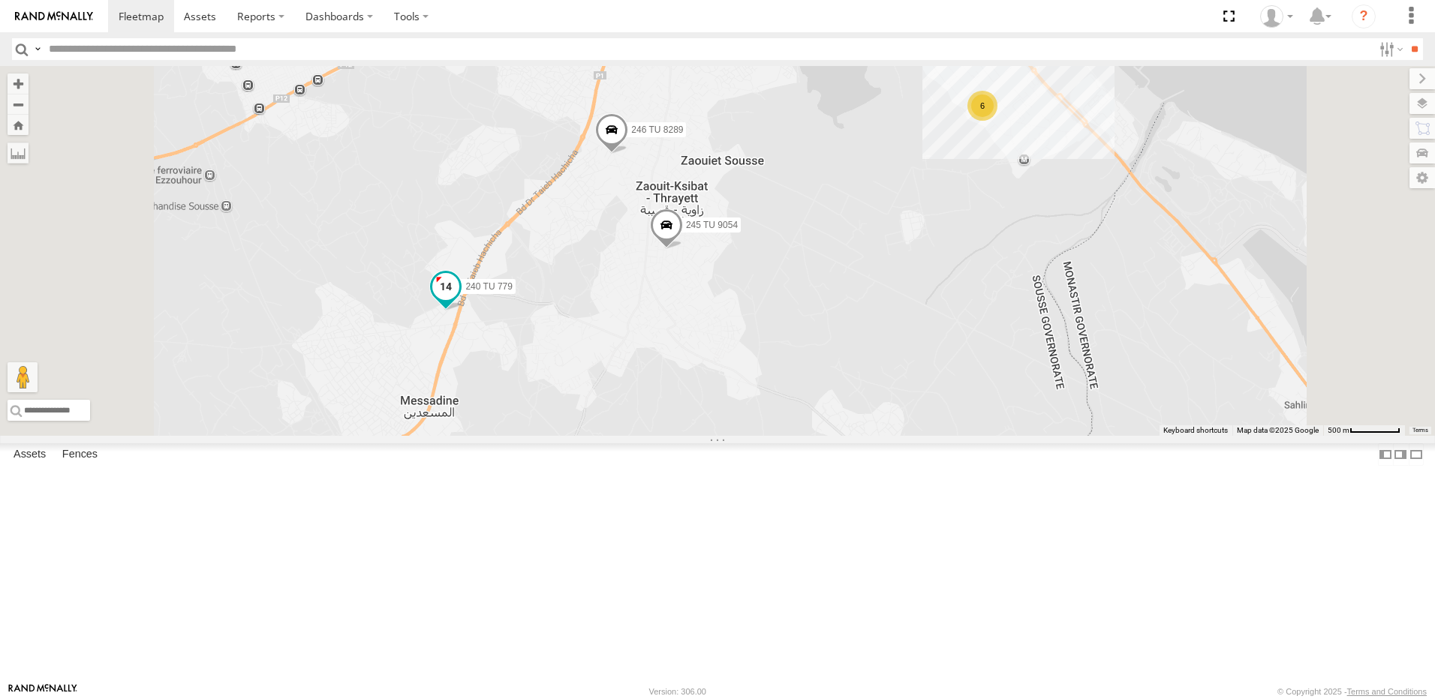
click at [462, 310] on span at bounding box center [445, 289] width 33 height 41
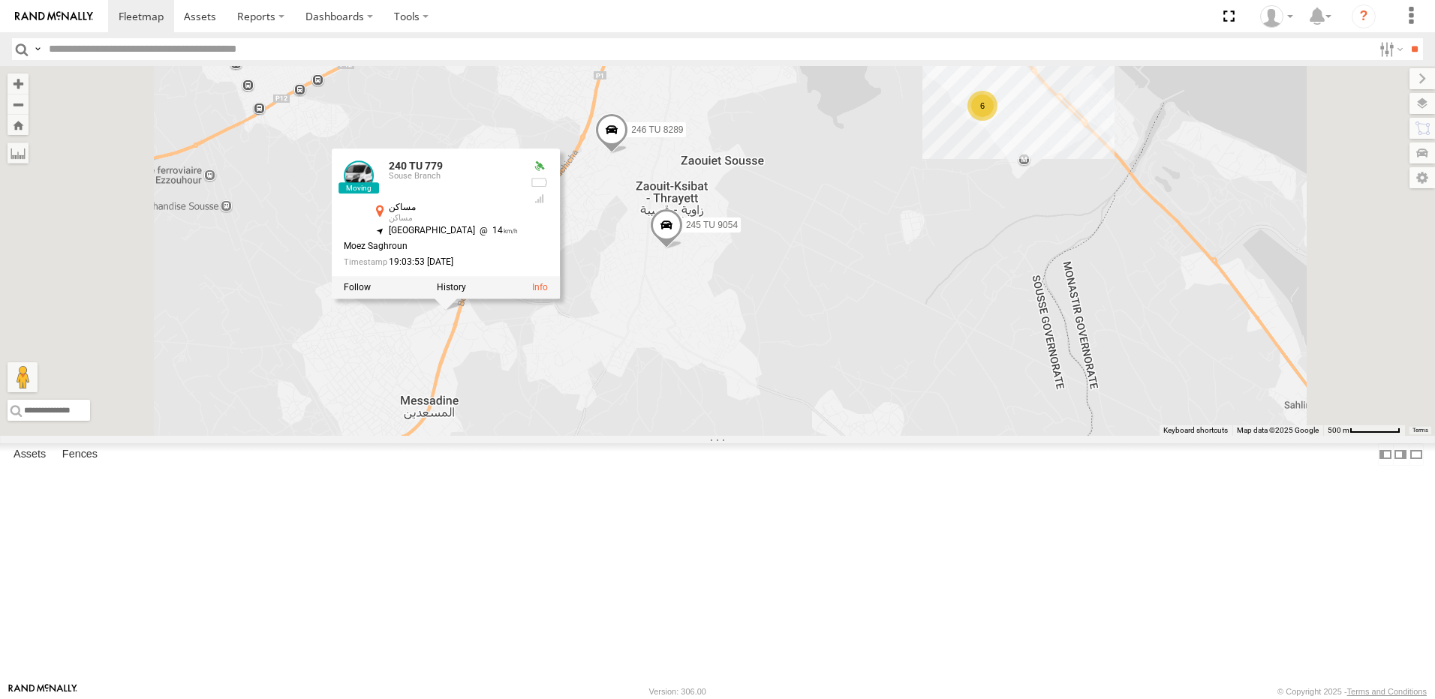
click at [522, 436] on div "247 TU 7028 231 TU 3157 240 TU 779 245 TU 9054 241 TU 2030 241 TU 2026 245 TU 9…" at bounding box center [717, 251] width 1435 height 370
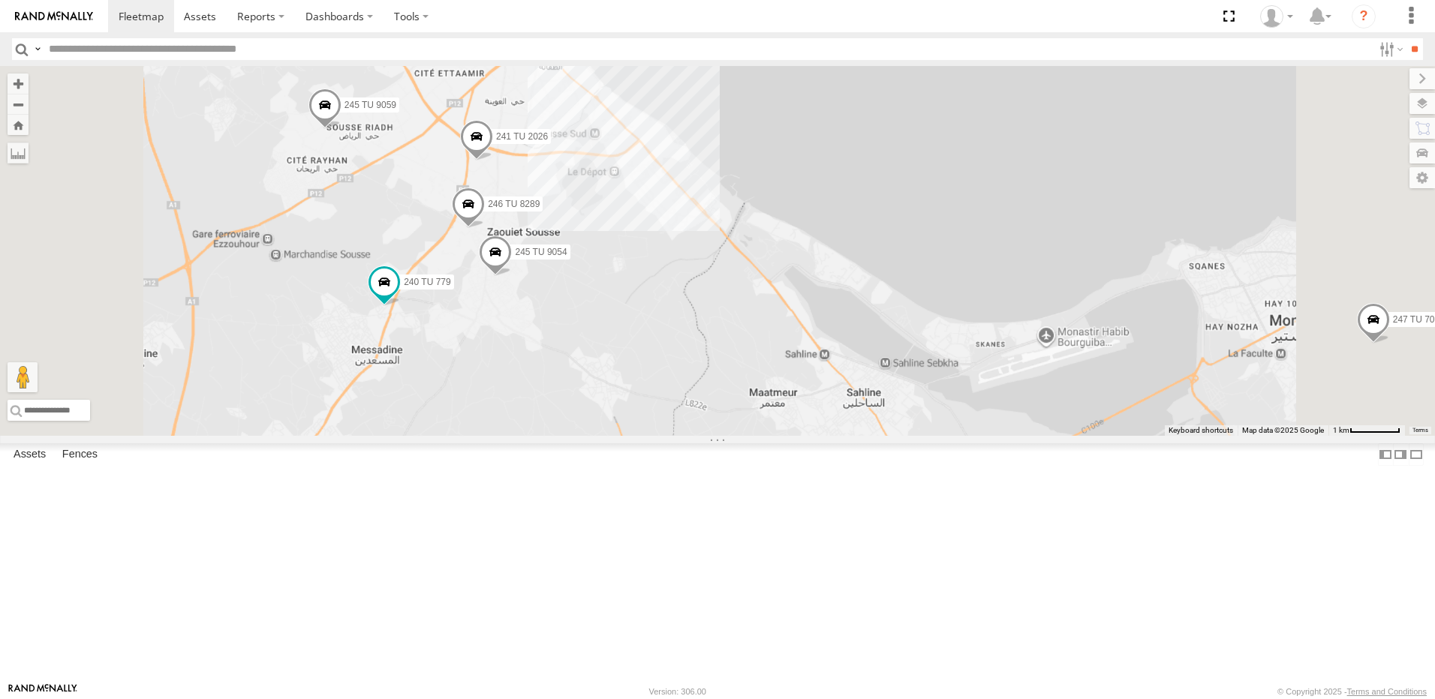
click at [512, 425] on div "247 TU 7028 231 TU 3157 240 TU 779 245 TU 9054 241 TU 2030 241 TU 2026 245 TU 9…" at bounding box center [717, 251] width 1435 height 370
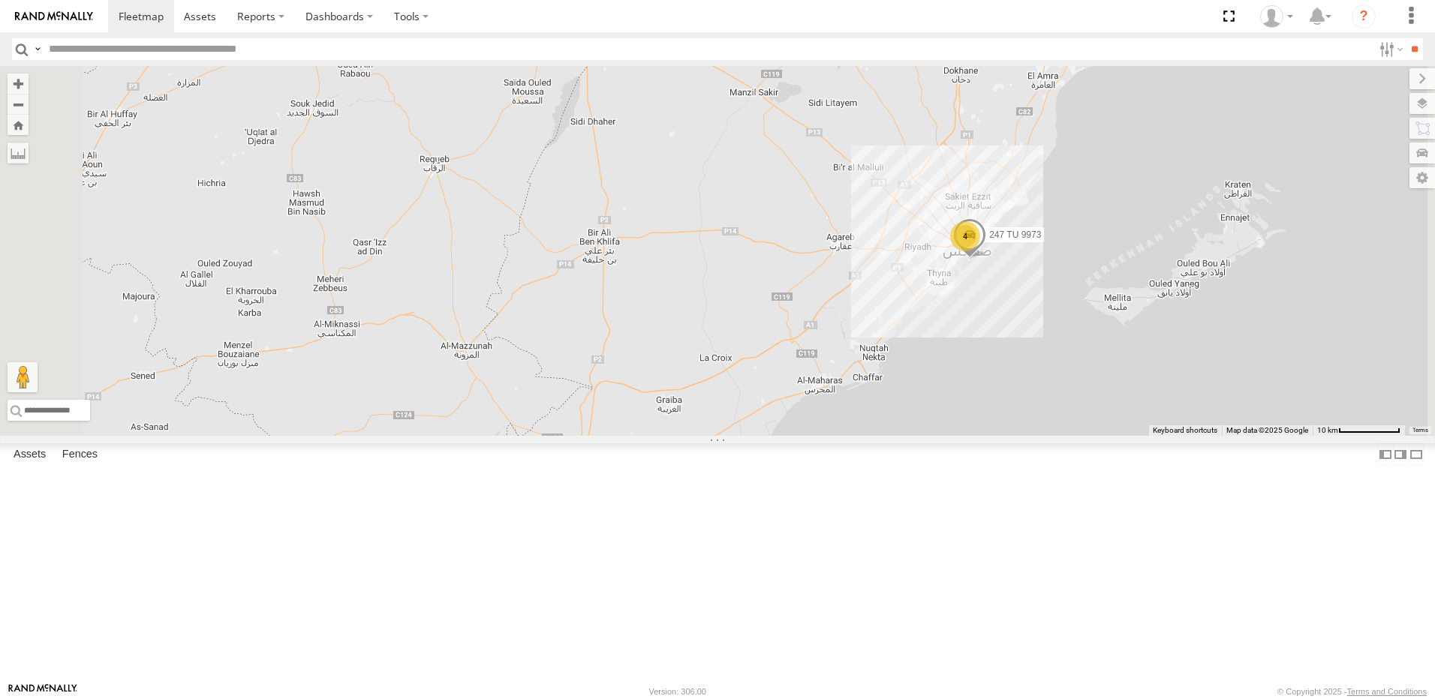
drag, startPoint x: 969, startPoint y: 358, endPoint x: 922, endPoint y: 591, distance: 237.2
click at [922, 436] on div "247 TU 7028 231 TU 3157 245 TU 9065 4 247 TU 9973" at bounding box center [717, 251] width 1435 height 370
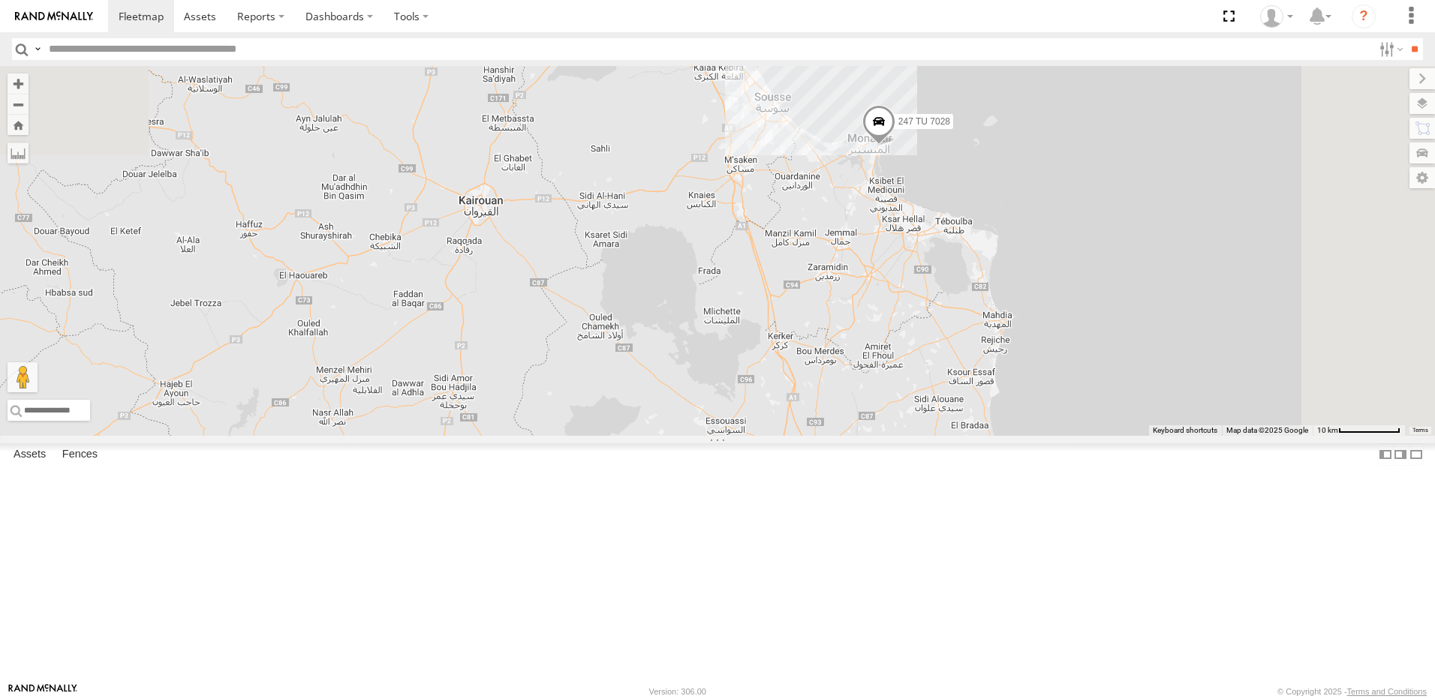
drag, startPoint x: 897, startPoint y: 455, endPoint x: 883, endPoint y: 488, distance: 36.0
click at [894, 436] on div "247 TU 7028 231 TU 3157 245 TU 9065 4 247 TU 9973" at bounding box center [717, 251] width 1435 height 370
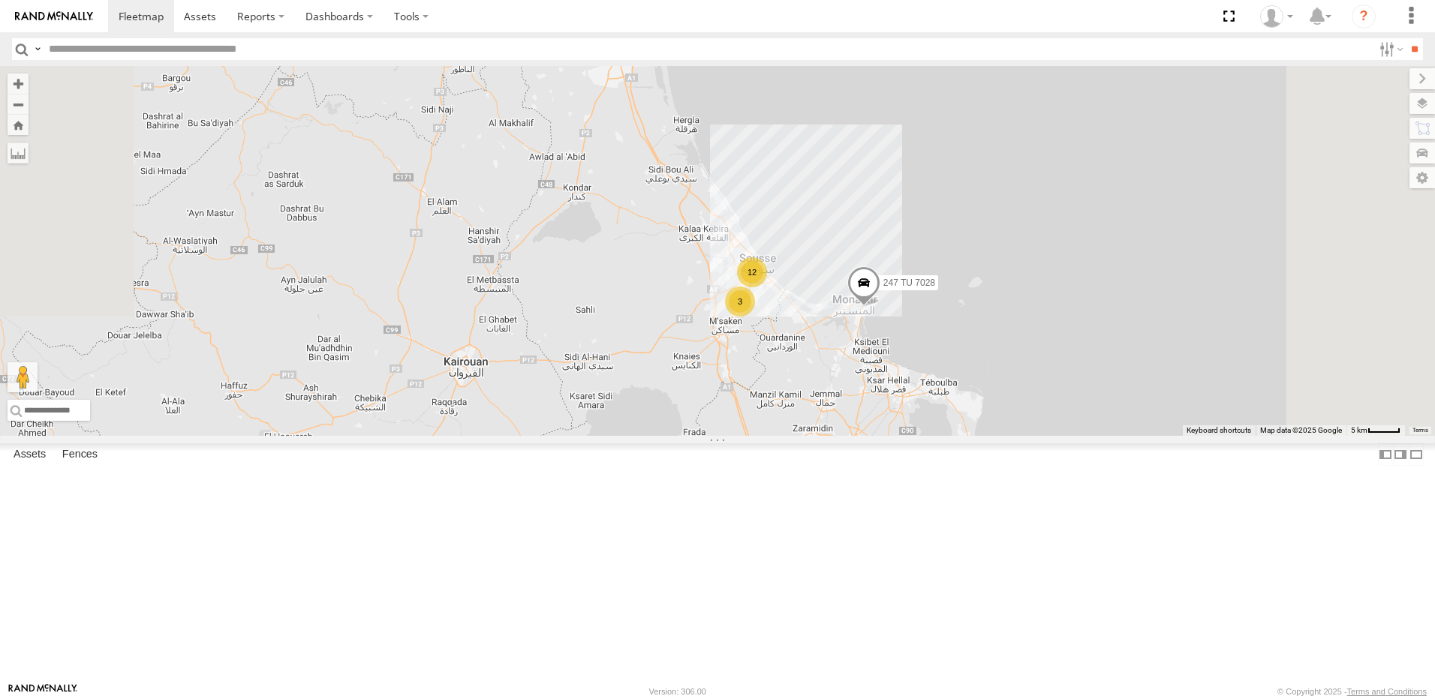
drag, startPoint x: 834, startPoint y: 399, endPoint x: 837, endPoint y: 470, distance: 70.6
click at [837, 436] on div "247 TU 7028 231 TU 3157 245 TU 9065 4 247 TU 9973 12 3" at bounding box center [717, 251] width 1435 height 370
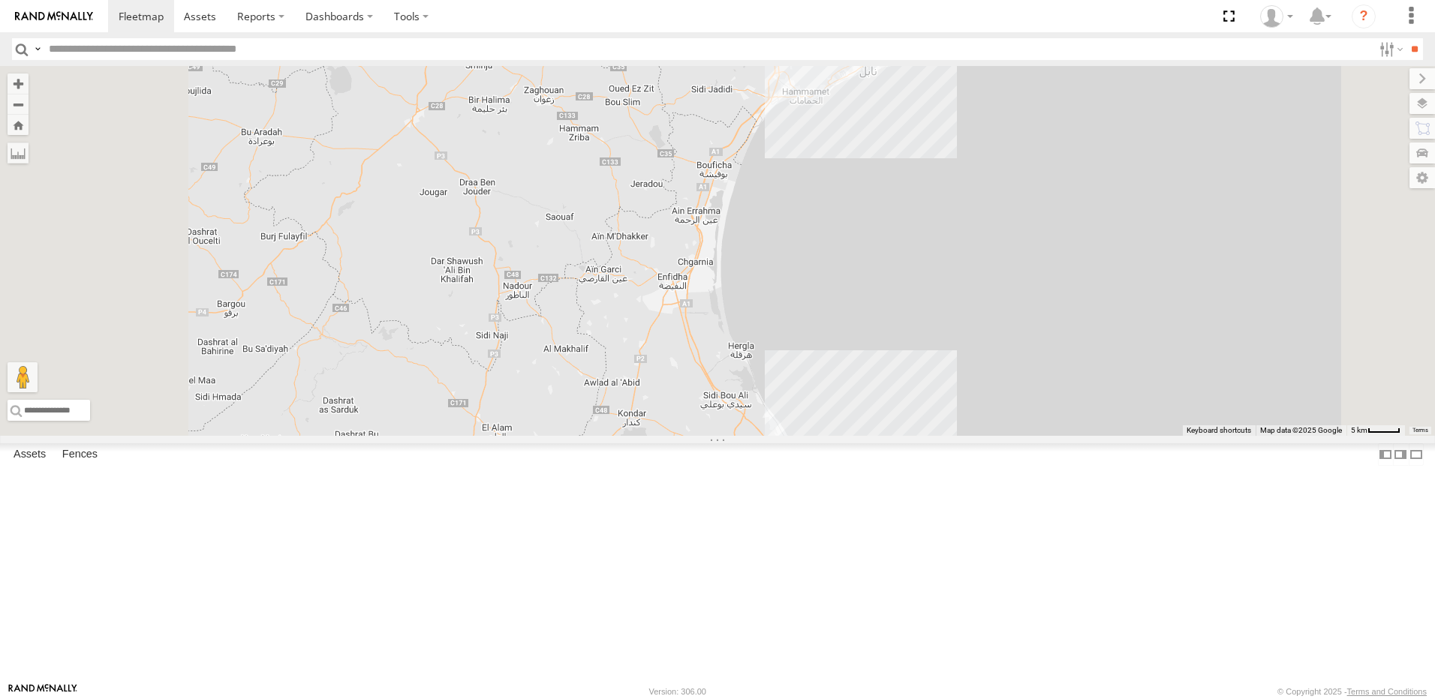
drag, startPoint x: 853, startPoint y: 538, endPoint x: 919, endPoint y: 615, distance: 101.7
click at [911, 436] on div "247 TU 7028 231 TU 3157 245 TU 9065 4 247 TU 9973 12 3" at bounding box center [717, 251] width 1435 height 370
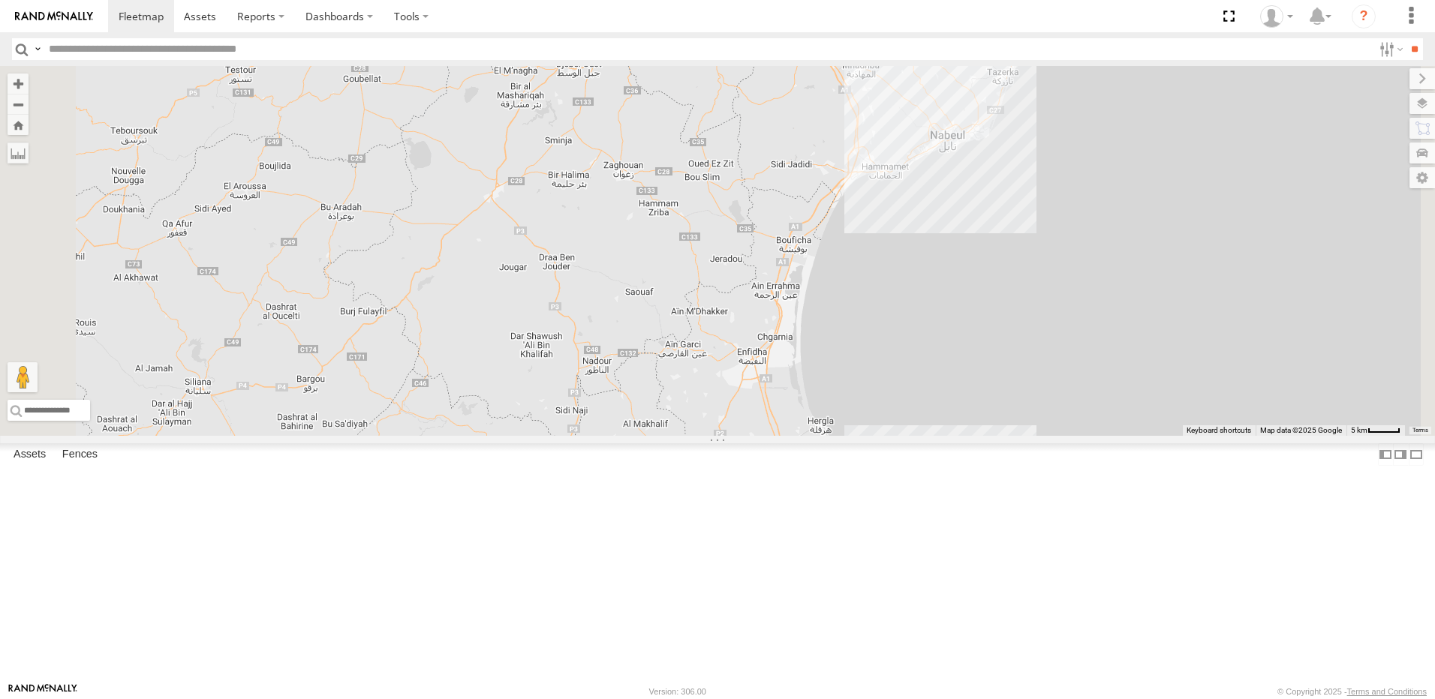
drag, startPoint x: 865, startPoint y: 476, endPoint x: 941, endPoint y: 493, distance: 77.7
click at [941, 436] on div "247 TU 7028 231 TU 3157 245 TU 9065 4 247 TU 9973 12 3" at bounding box center [717, 251] width 1435 height 370
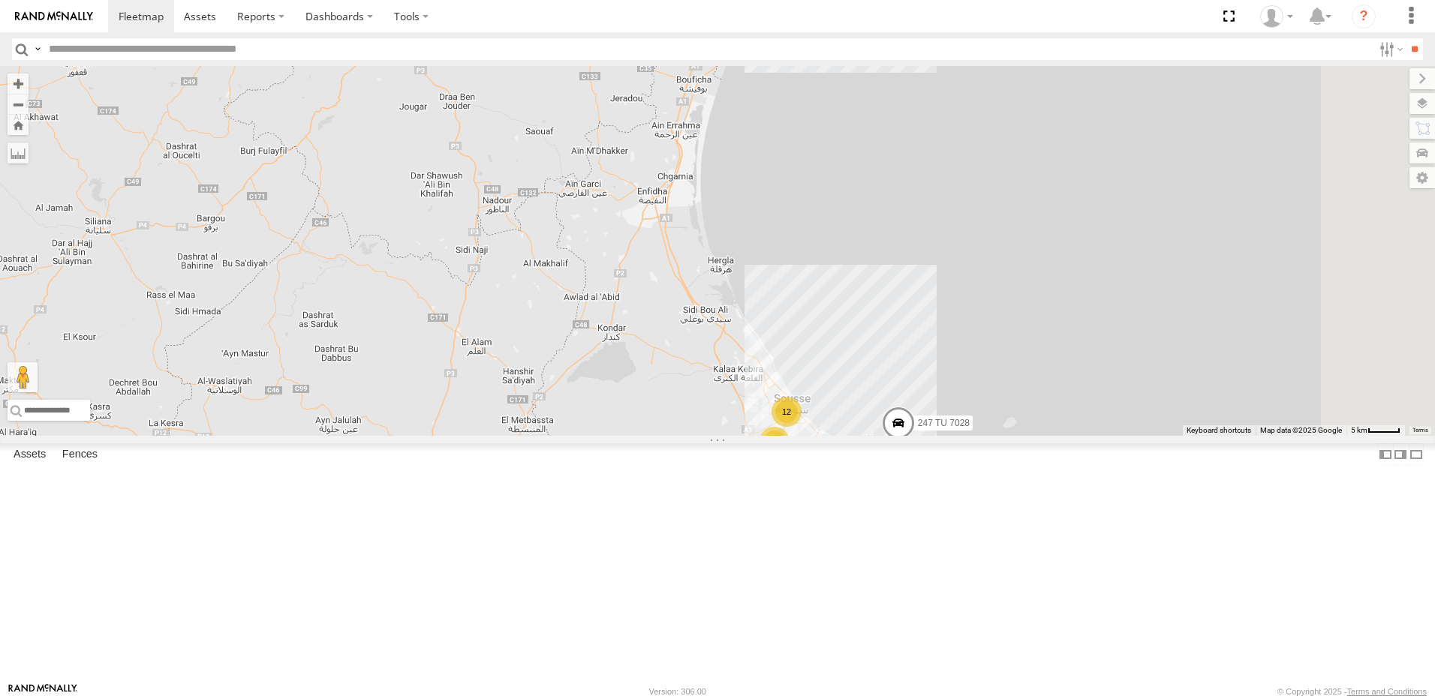
drag, startPoint x: 872, startPoint y: 510, endPoint x: 683, endPoint y: 254, distance: 318.2
click at [683, 257] on div "247 TU 7028 231 TU 3157 245 TU 9065 4 247 TU 9973 12 3 6" at bounding box center [717, 251] width 1435 height 370
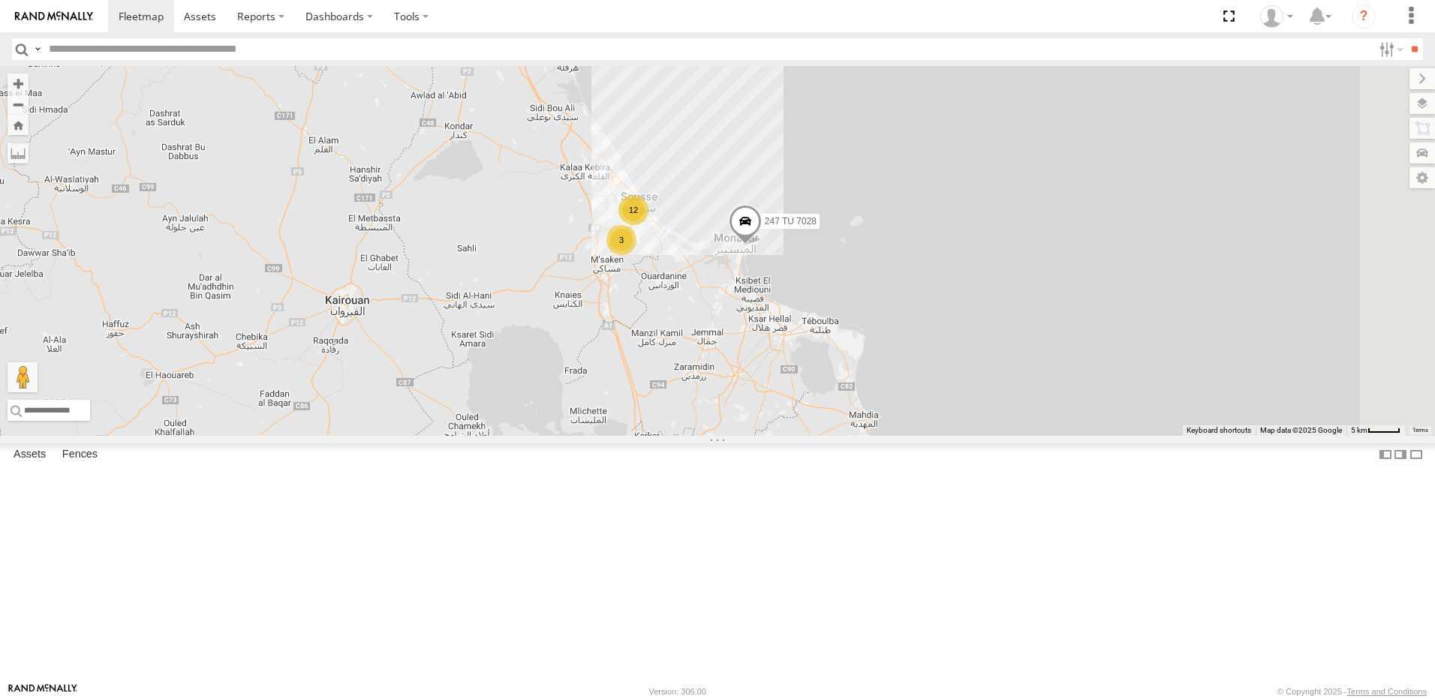
drag, startPoint x: 808, startPoint y: 432, endPoint x: 654, endPoint y: 284, distance: 213.9
click at [654, 284] on div "247 TU 7028 231 TU 3157 245 TU 9065 4 247 TU 9973 12 3 6" at bounding box center [717, 251] width 1435 height 370
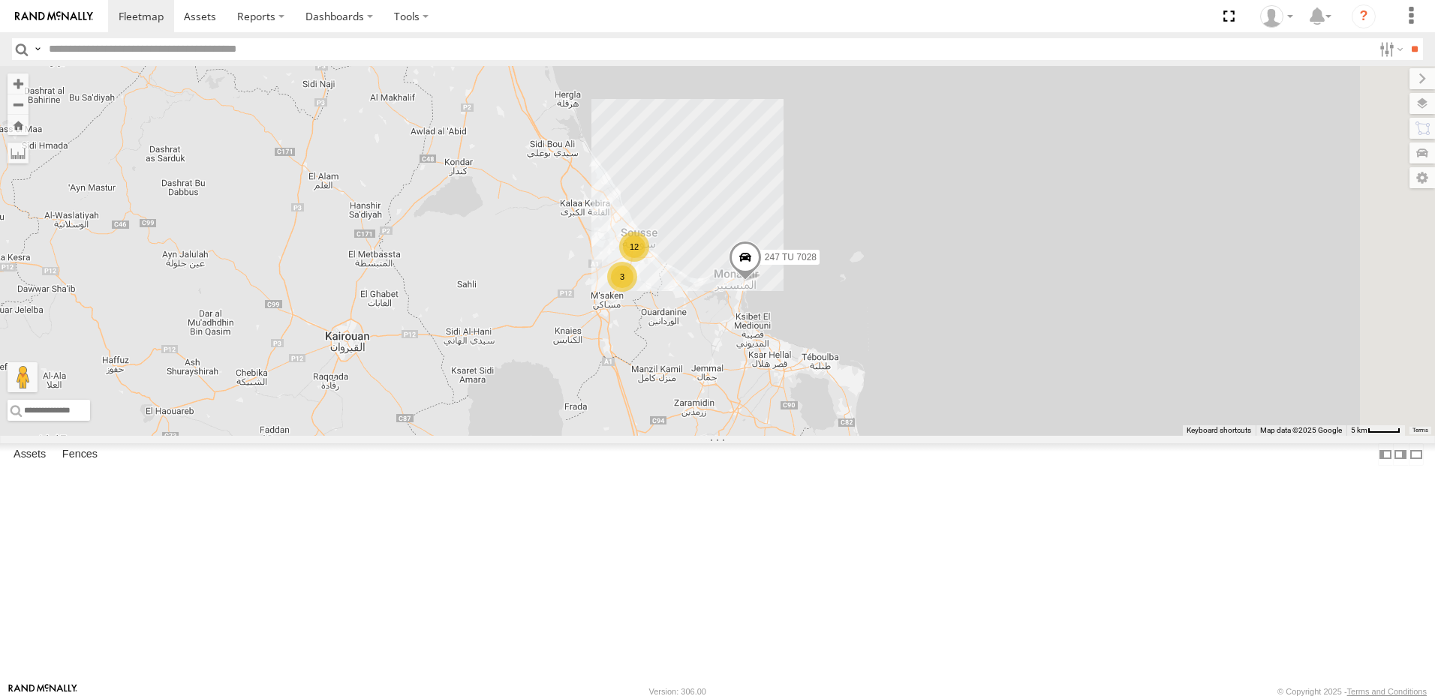
drag, startPoint x: 666, startPoint y: 335, endPoint x: 679, endPoint y: 404, distance: 71.1
click at [679, 404] on div "247 TU 7028 231 TU 3157 245 TU 9065 4 247 TU 9973 12 3 6" at bounding box center [717, 251] width 1435 height 370
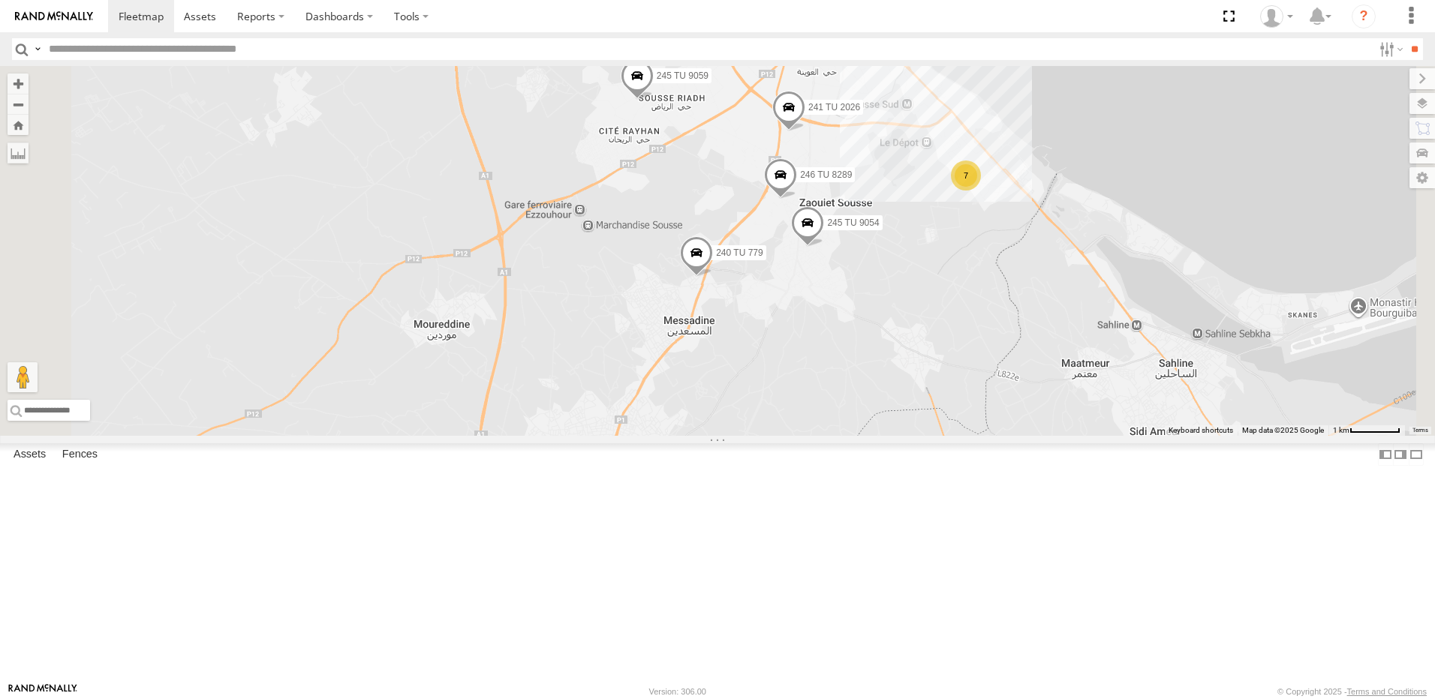
drag, startPoint x: 870, startPoint y: 363, endPoint x: 831, endPoint y: 458, distance: 103.0
click at [831, 436] on div "247 TU 7028 231 TU 3157 245 TU 9065 247 TU 9973 241 TU 2030 241 TU 2026 7 240 T…" at bounding box center [717, 251] width 1435 height 370
click at [711, 278] on span at bounding box center [694, 258] width 33 height 41
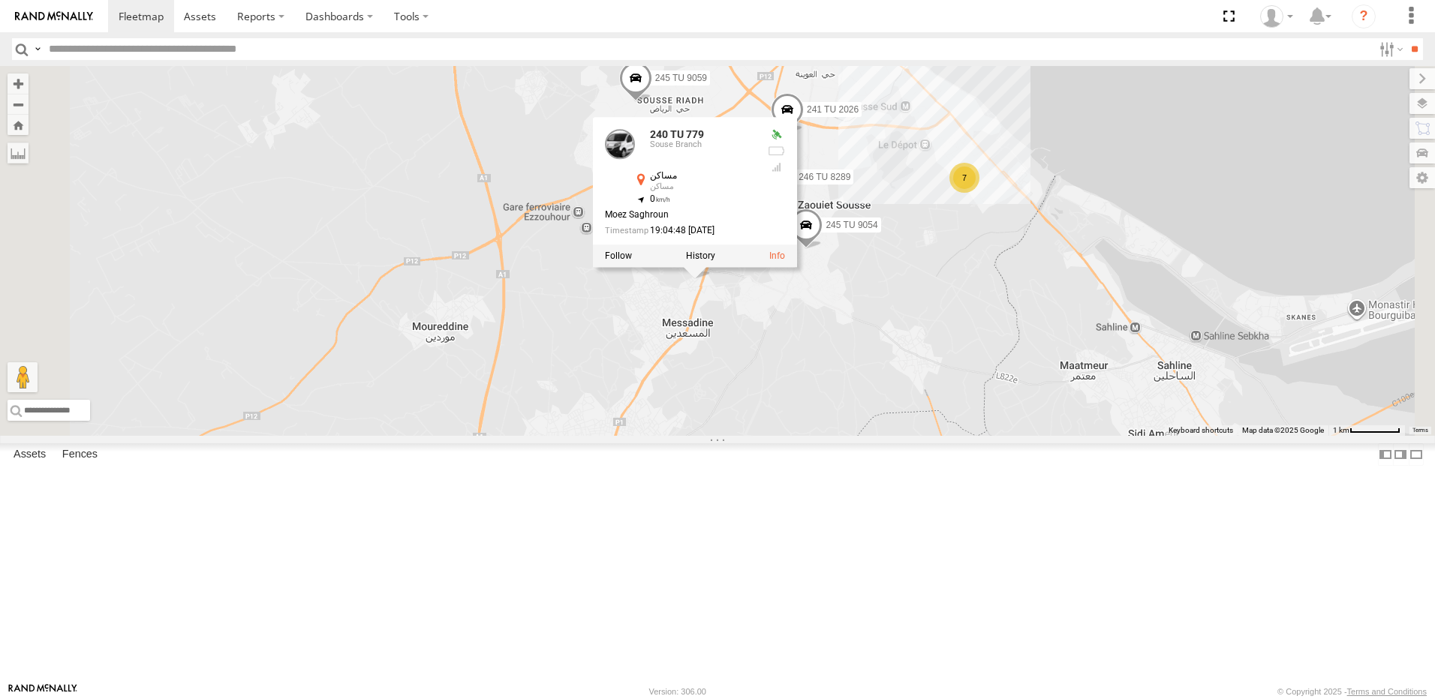
click at [961, 436] on div "247 TU 7028 231 TU 3157 245 TU 9065 247 TU 9973 241 TU 2030 241 TU 2026 7 240 T…" at bounding box center [717, 251] width 1435 height 370
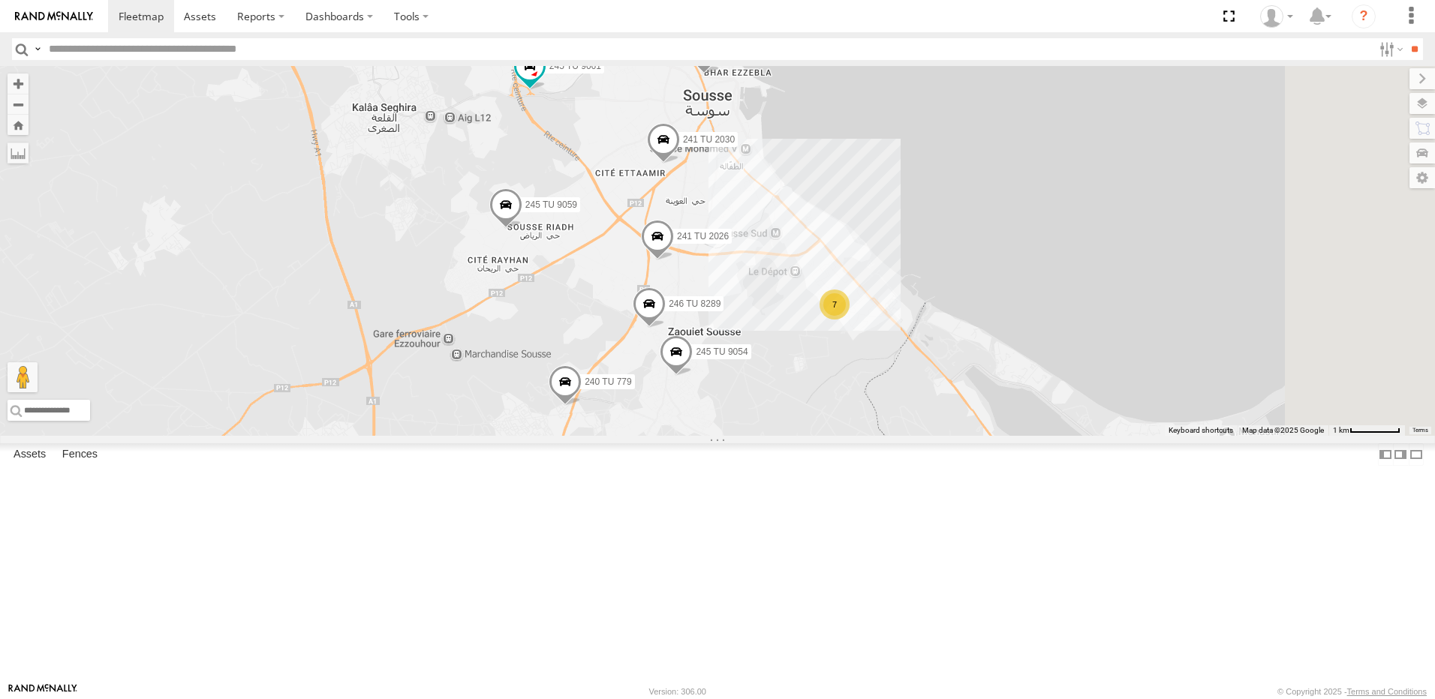
drag, startPoint x: 879, startPoint y: 311, endPoint x: 746, endPoint y: 446, distance: 188.9
click at [746, 436] on div "247 TU 7028 231 TU 3157 245 TU 9065 247 TU 9973 241 TU 2030 241 TU 2026 7 240 T…" at bounding box center [717, 251] width 1435 height 370
